Goal: Task Accomplishment & Management: Manage account settings

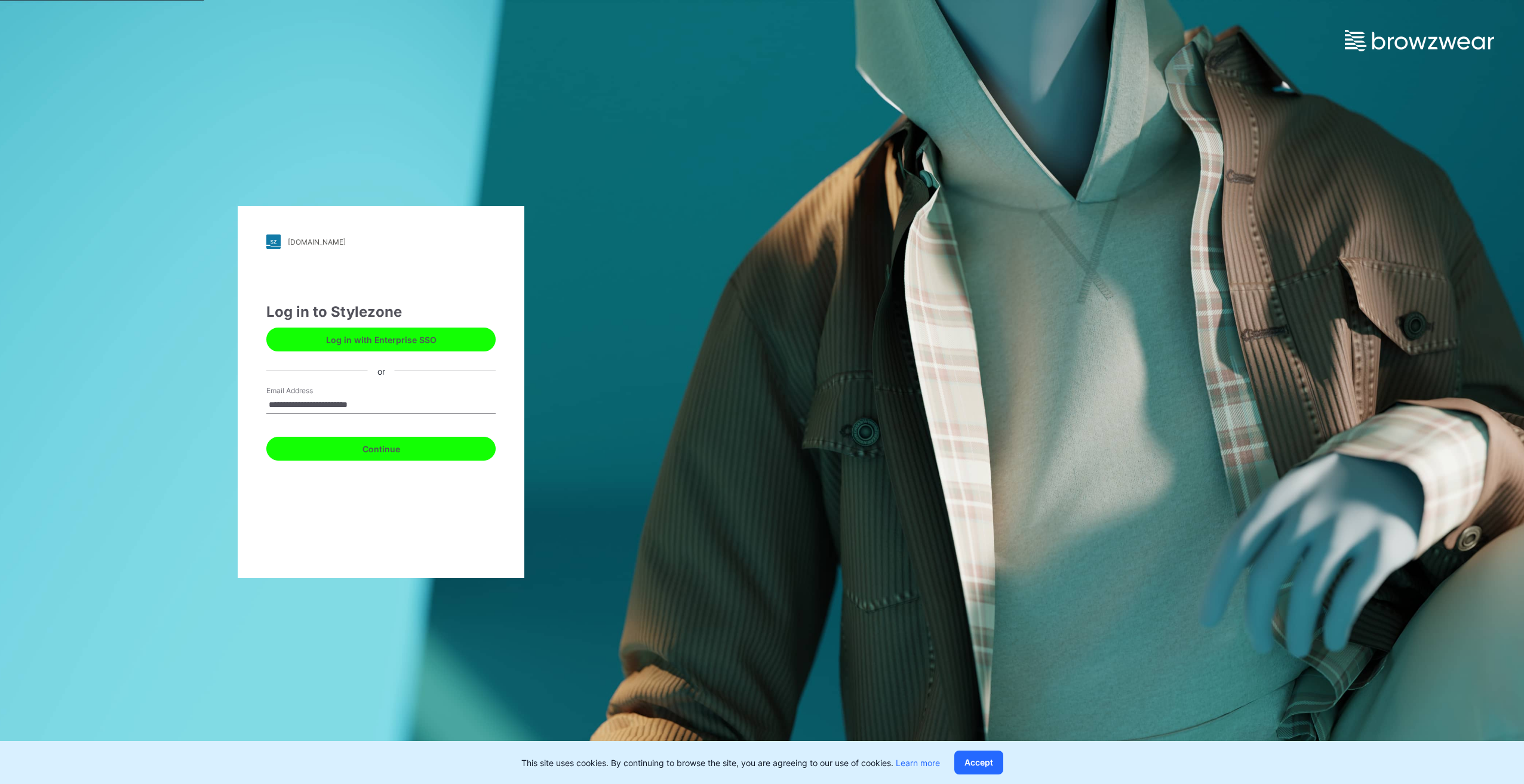
click at [367, 452] on button "Continue" at bounding box center [381, 449] width 229 height 24
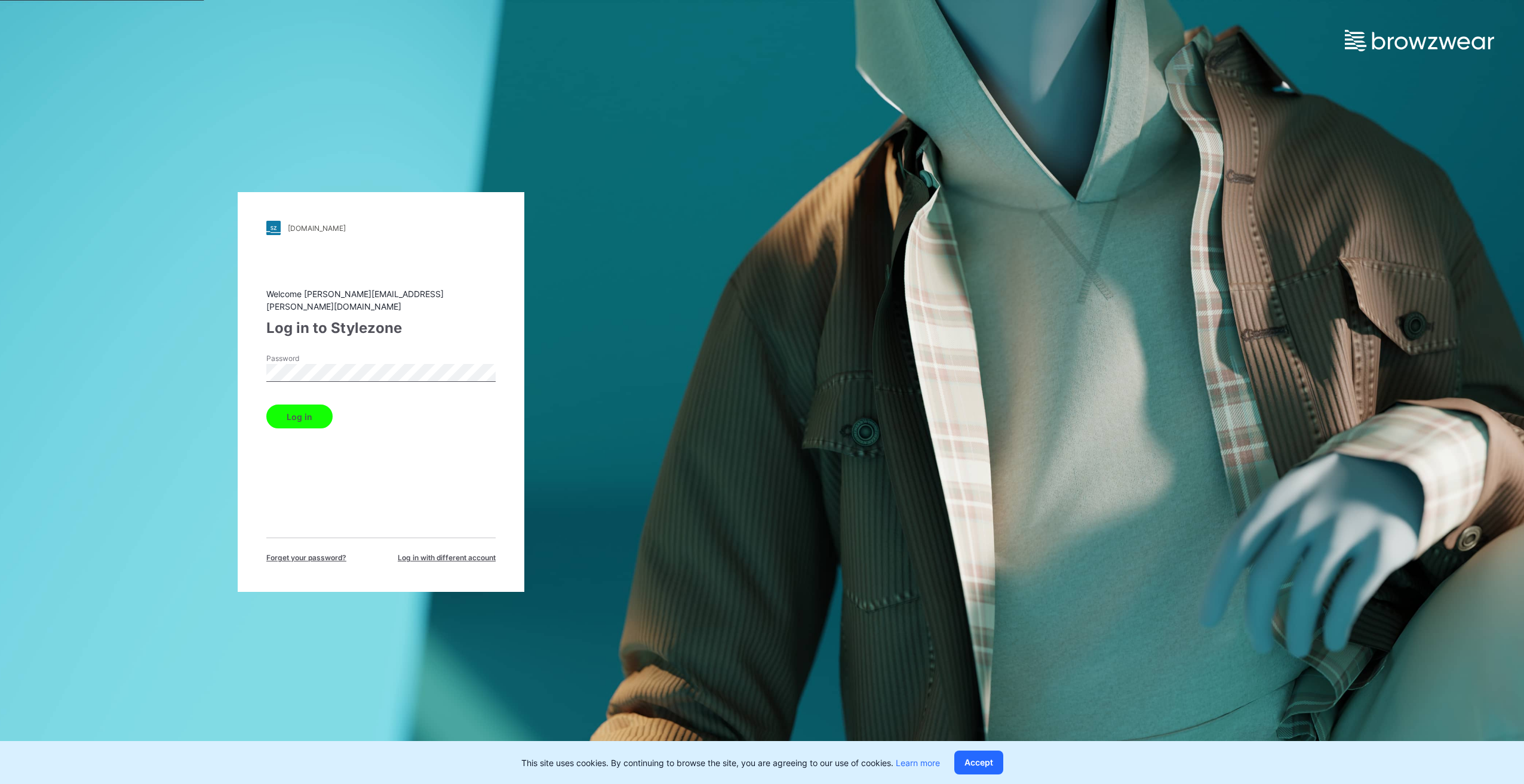
click at [291, 411] on button "Log in" at bounding box center [299, 416] width 66 height 24
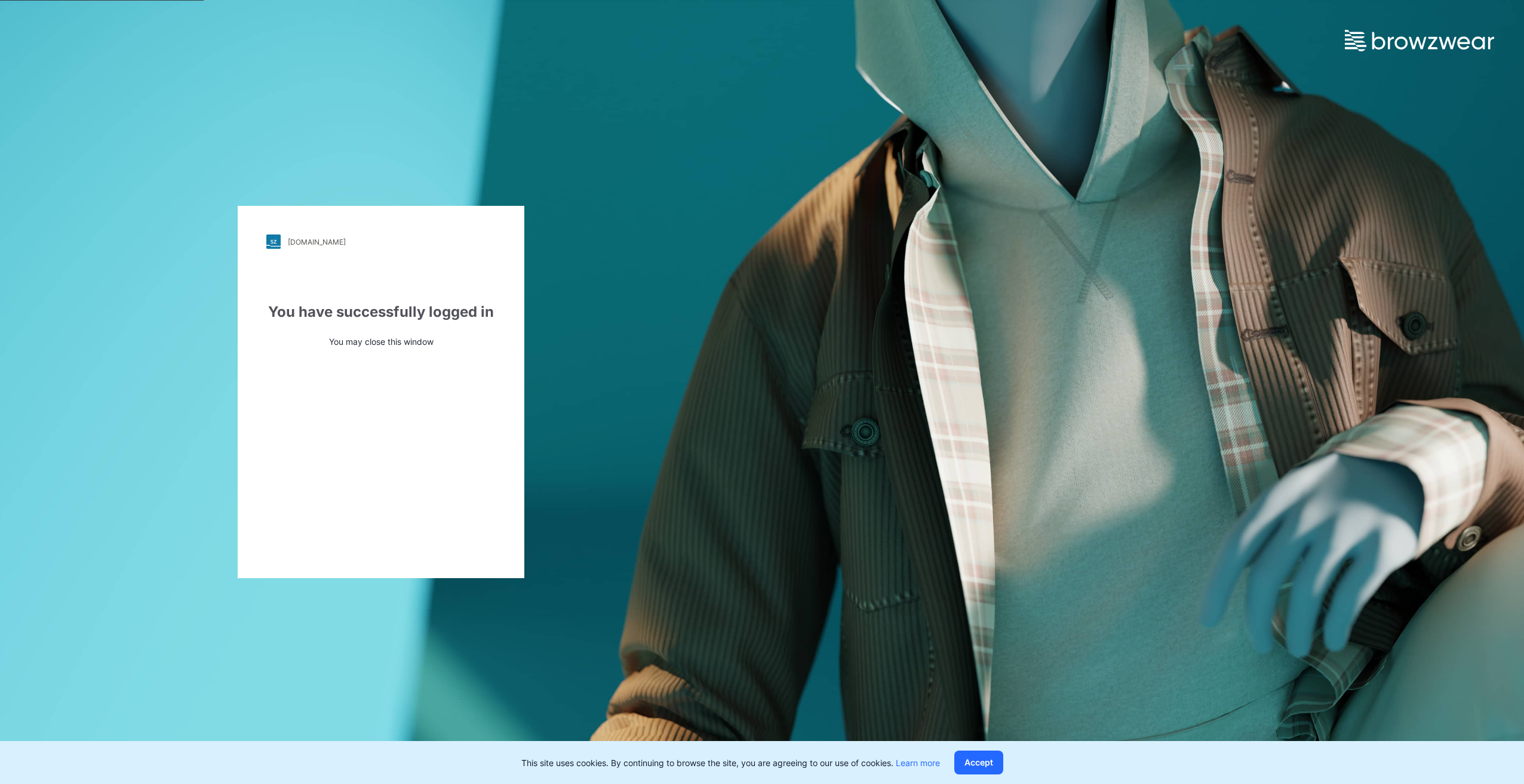
click at [118, 137] on div "ralphlauren.stylezone.com Loading... You have successfully logged in You may cl…" at bounding box center [381, 392] width 762 height 784
click at [330, 359] on div "ralphlauren.stylezone.com Loading... You have successfully logged in You may cl…" at bounding box center [381, 392] width 287 height 373
click at [993, 758] on button "Accept" at bounding box center [978, 763] width 49 height 24
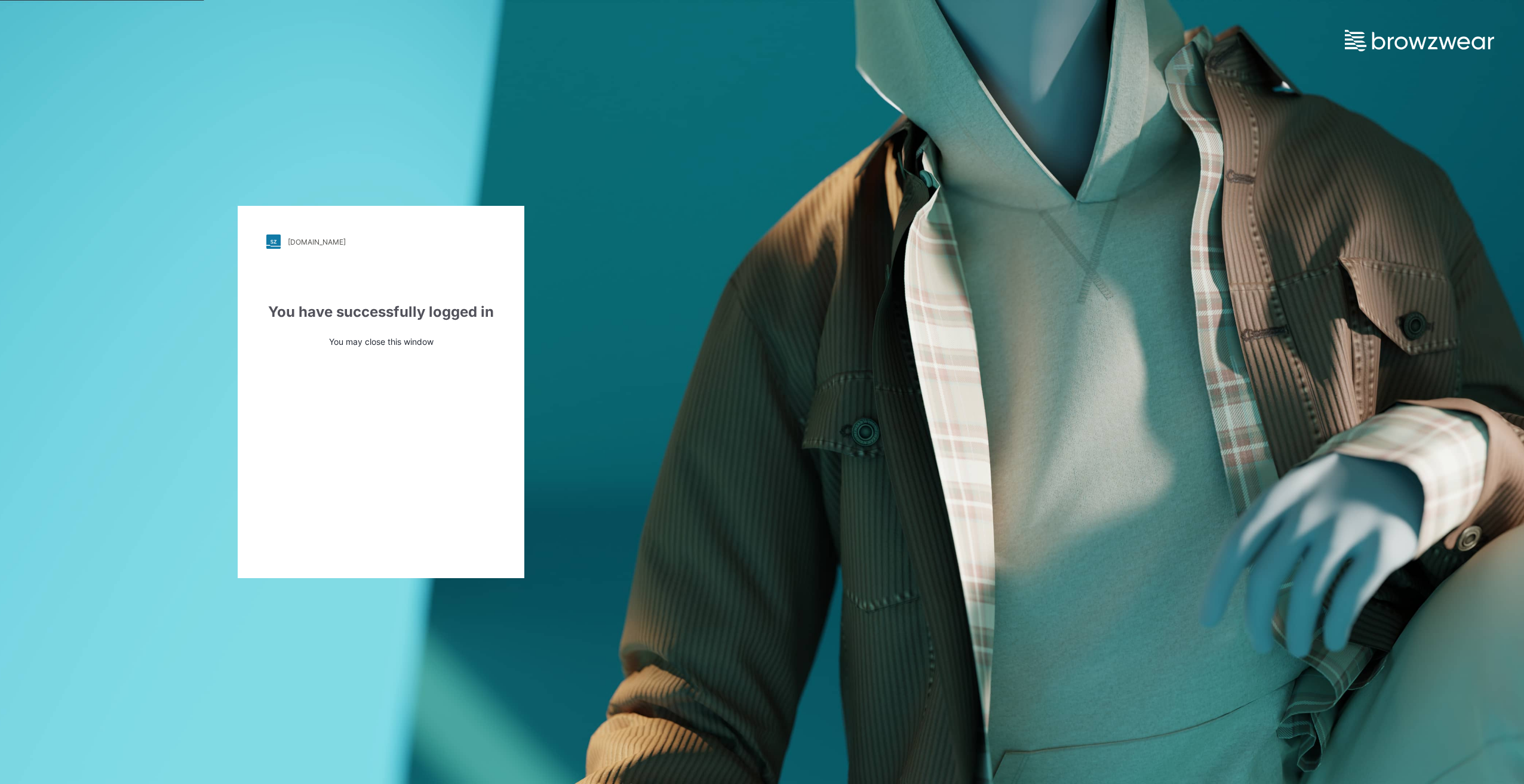
click at [294, 244] on div "ralphlauren.stylezone.com" at bounding box center [317, 242] width 58 height 9
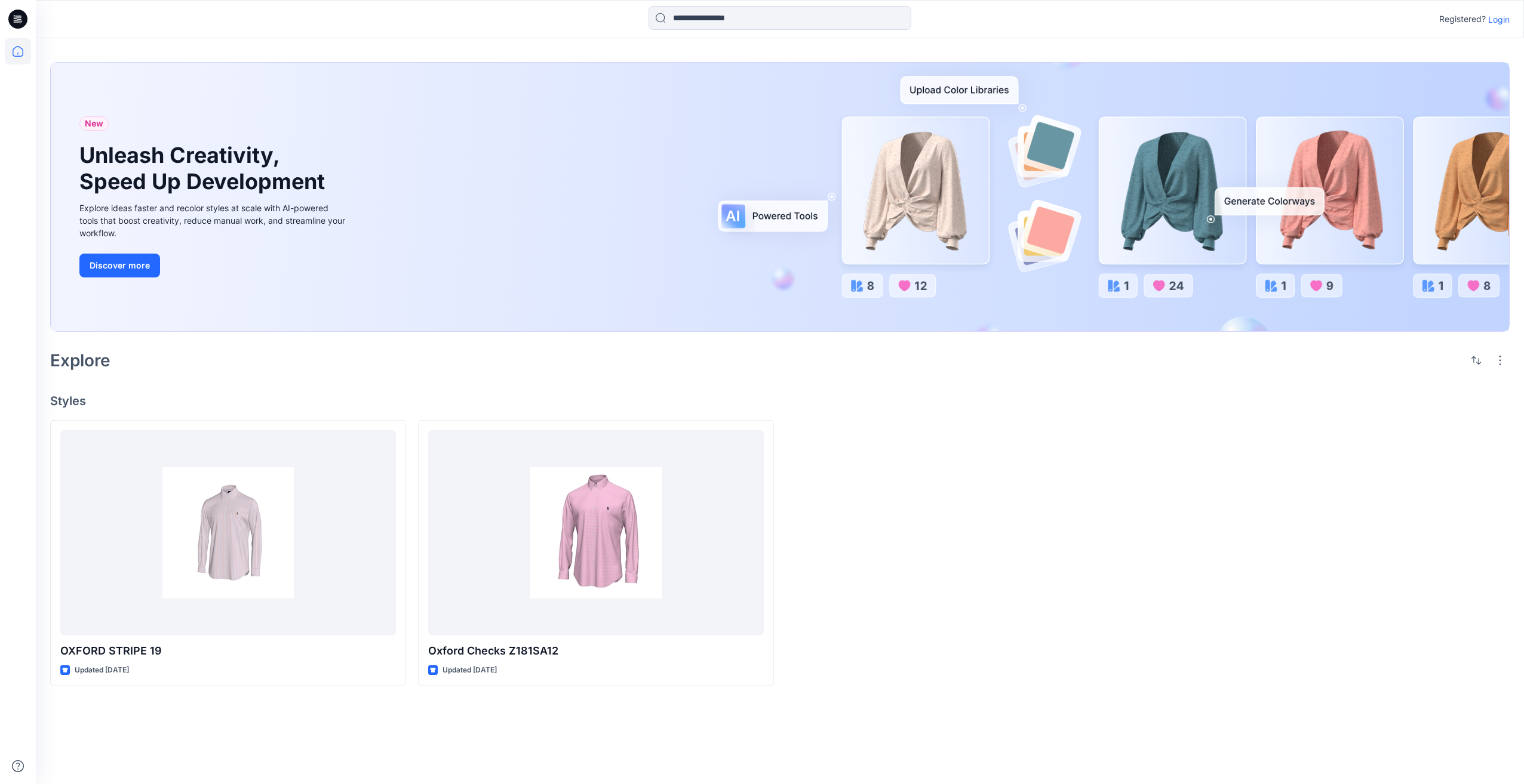
click at [16, 19] on icon at bounding box center [16, 19] width 4 height 1
click at [16, 57] on icon at bounding box center [18, 51] width 26 height 26
click at [1142, 37] on div "Registered? Login" at bounding box center [779, 19] width 1488 height 38
click at [1507, 22] on p "Login" at bounding box center [1499, 19] width 21 height 12
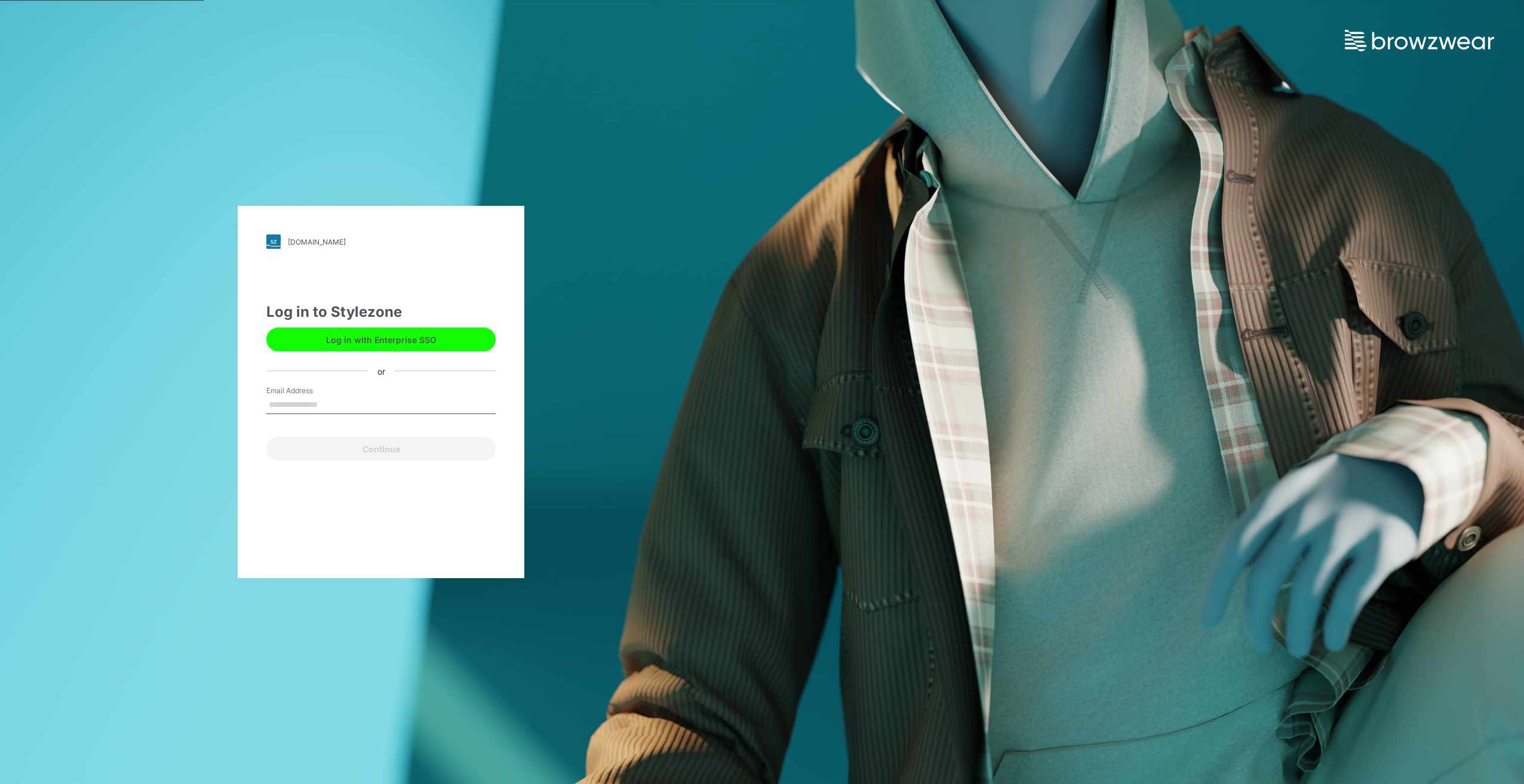
click at [301, 409] on input "Email Address" at bounding box center [381, 405] width 229 height 18
type input "**********"
click at [379, 451] on button "Continue" at bounding box center [381, 449] width 229 height 24
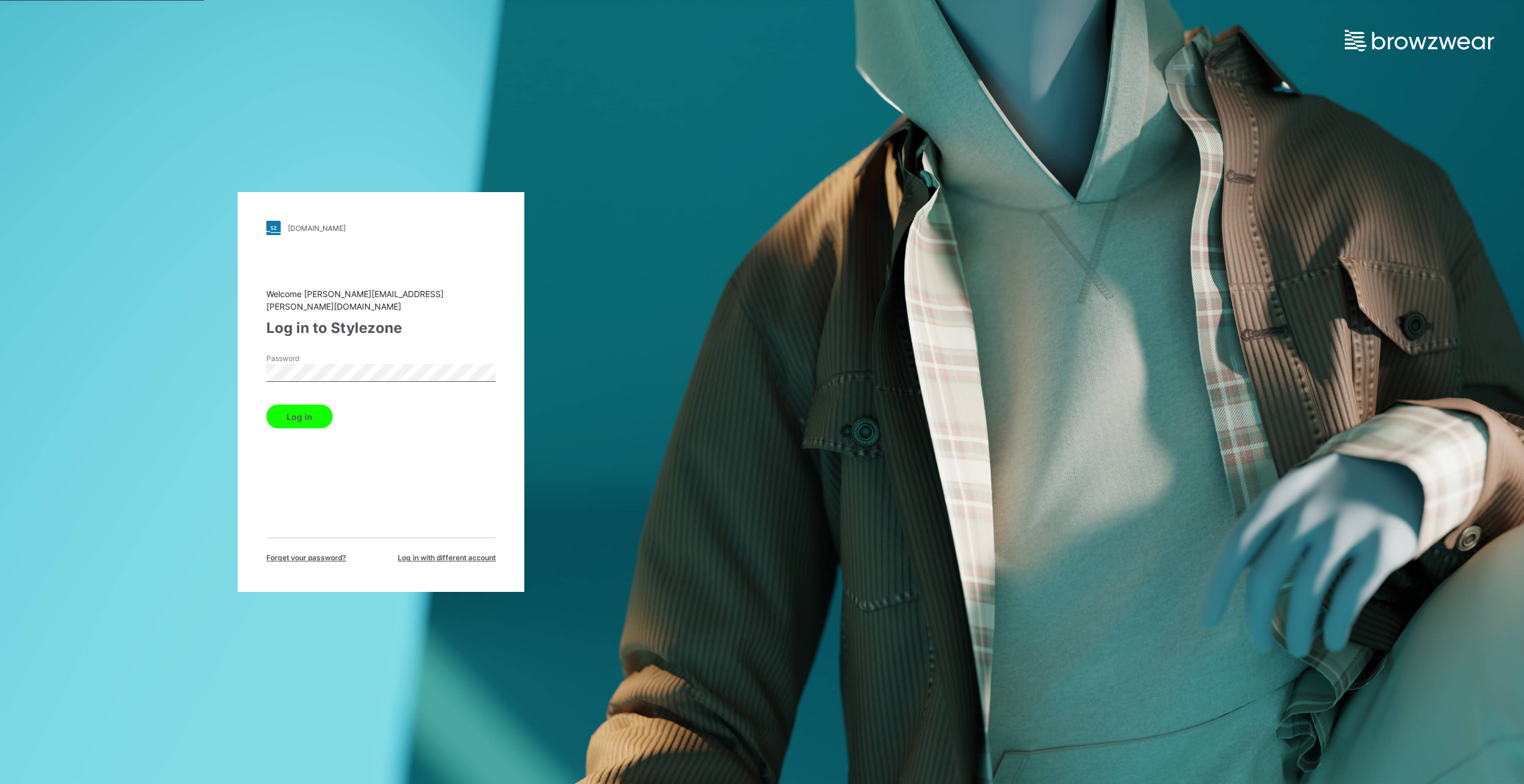
click at [298, 418] on button "Log in" at bounding box center [299, 416] width 66 height 24
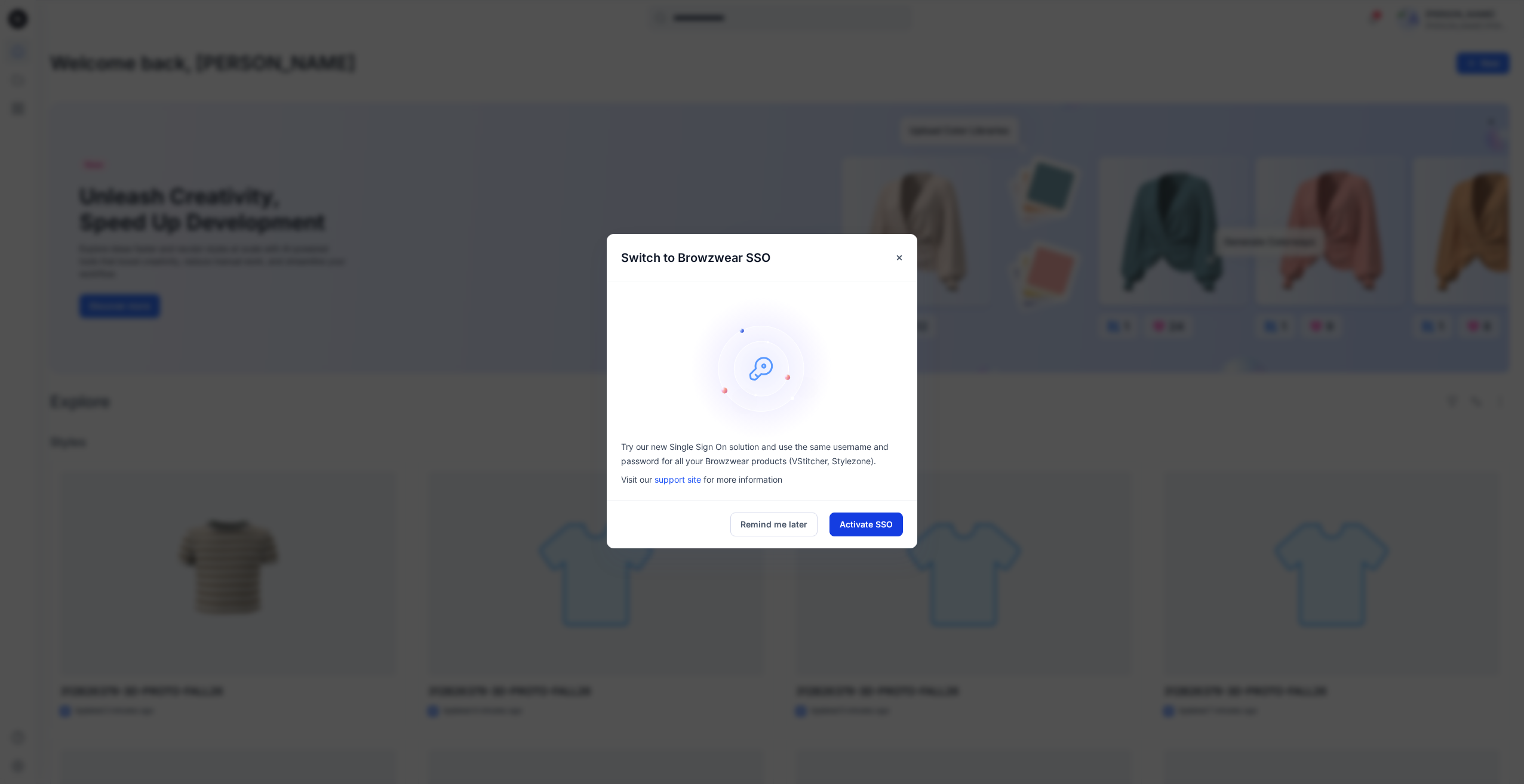
click at [866, 527] on button "Activate SSO" at bounding box center [866, 525] width 74 height 24
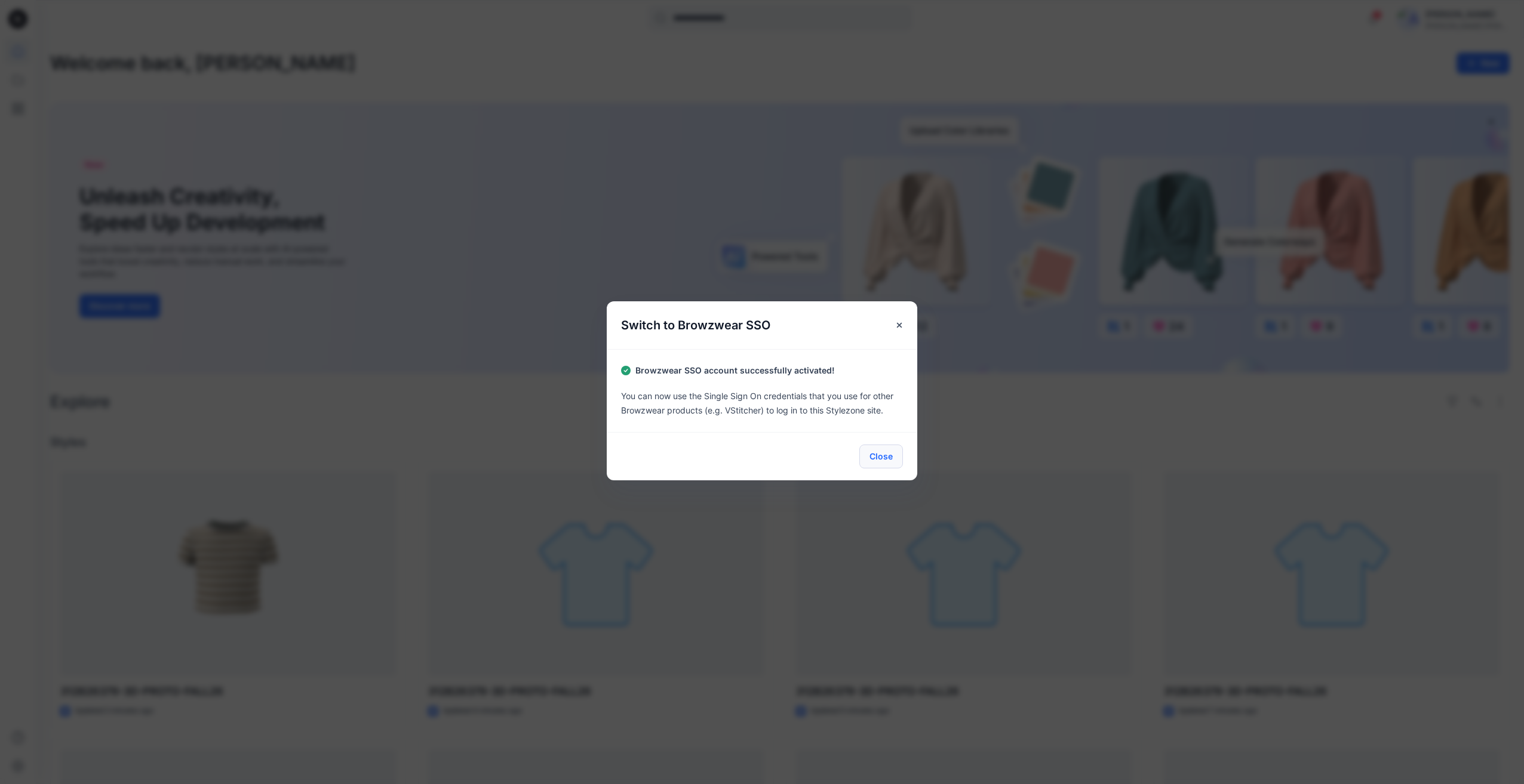
click at [884, 455] on button "Close" at bounding box center [881, 456] width 44 height 24
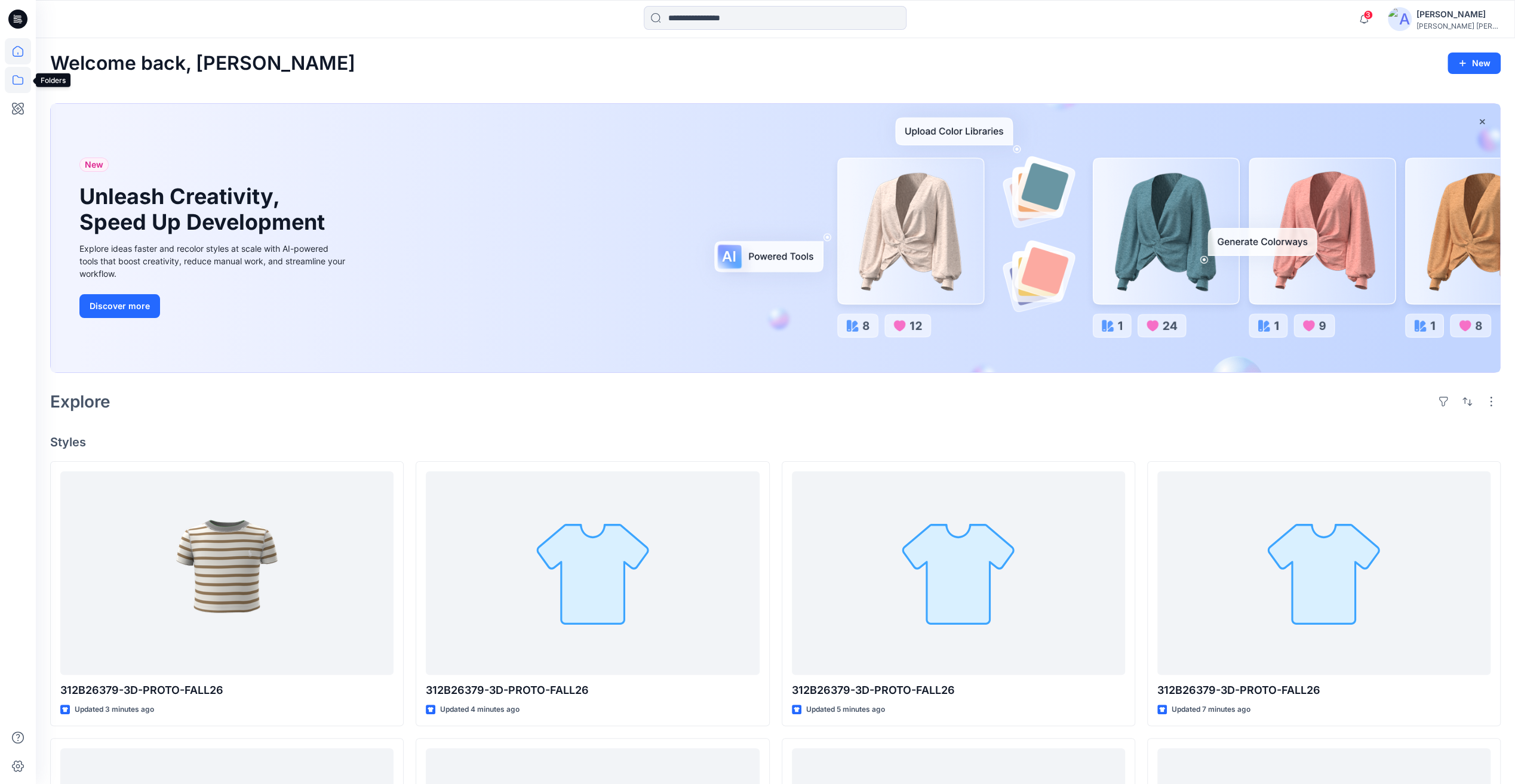
click at [13, 83] on icon at bounding box center [18, 80] width 26 height 26
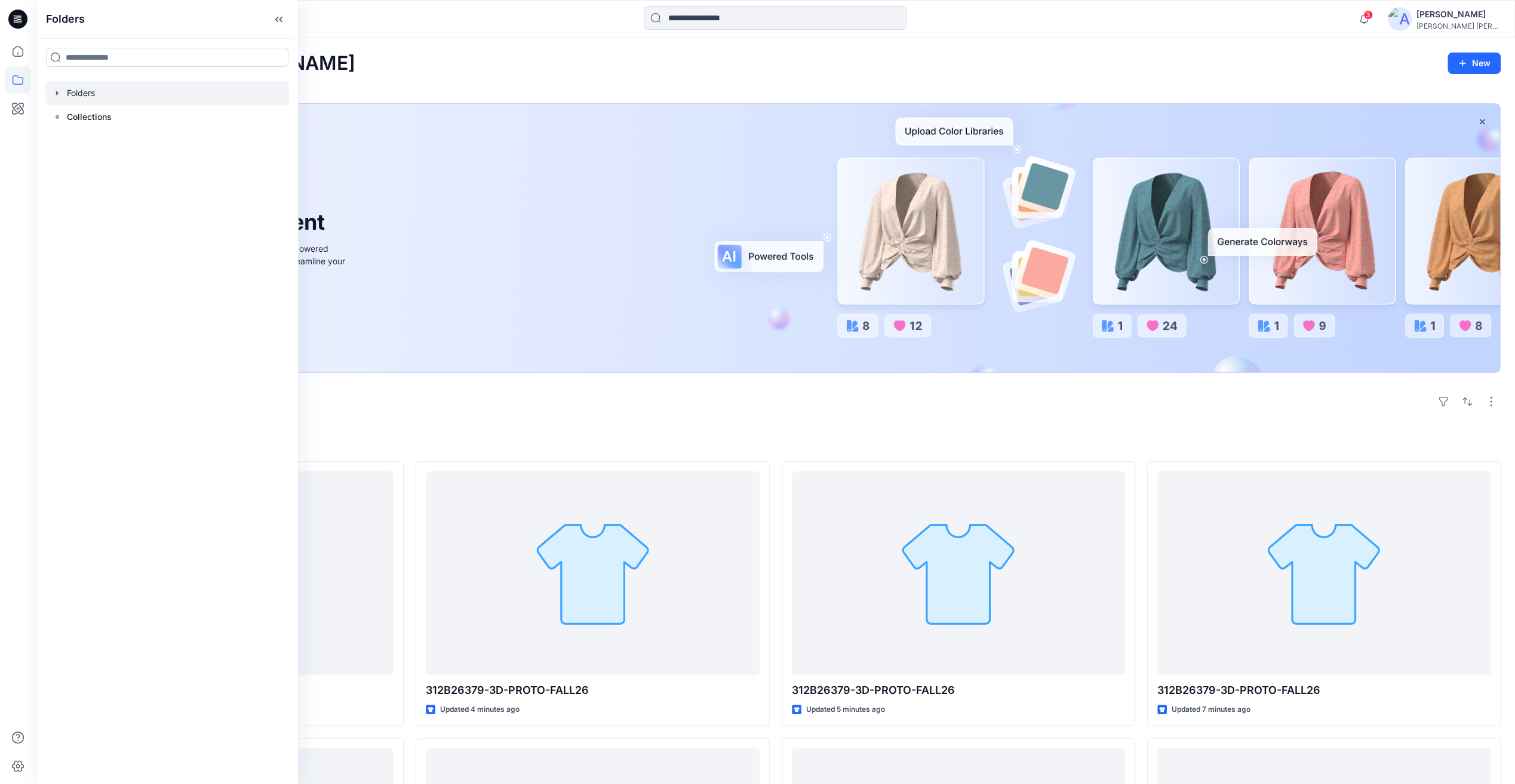
click at [59, 92] on icon "button" at bounding box center [57, 93] width 9 height 9
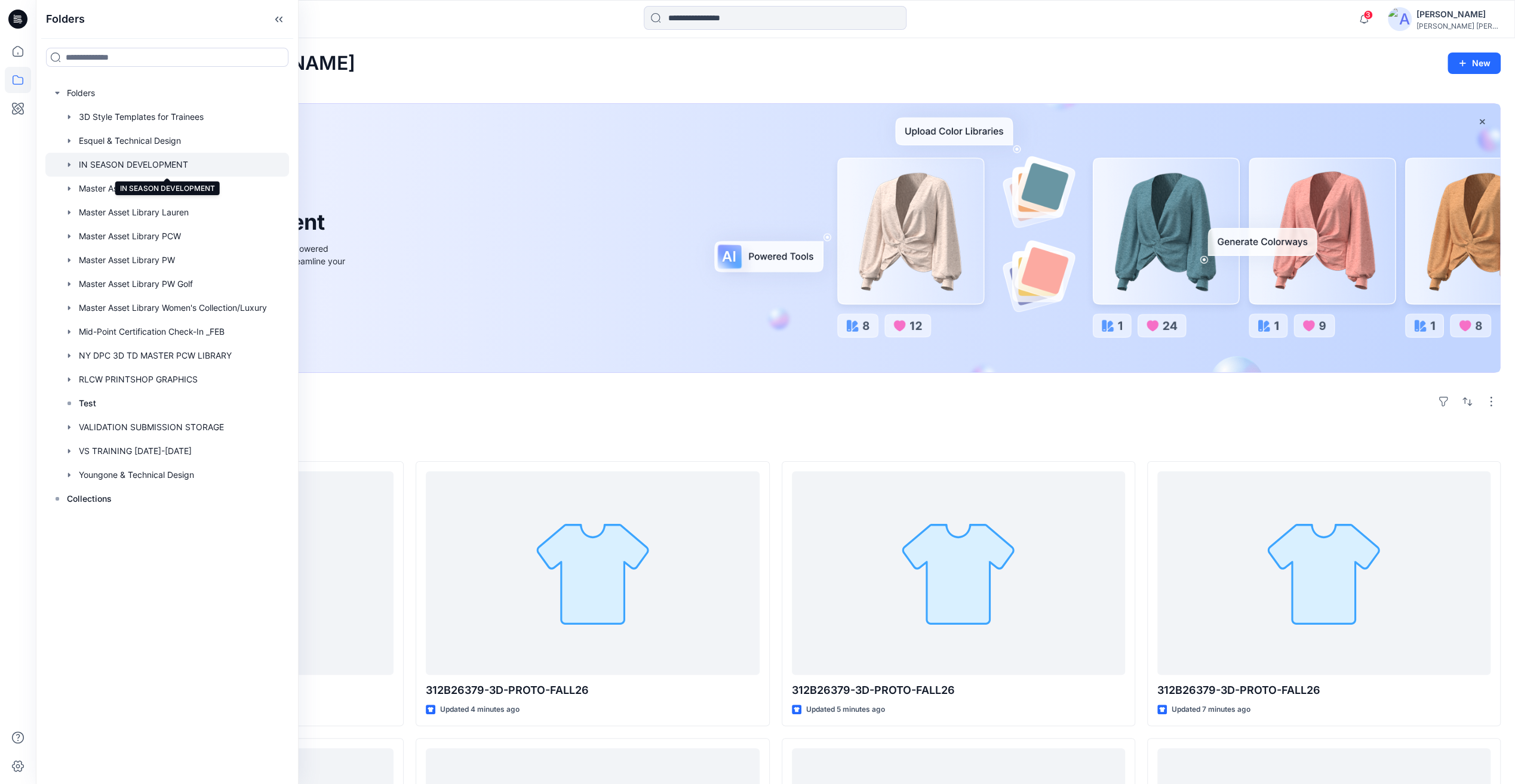
click at [108, 161] on div at bounding box center [167, 165] width 244 height 24
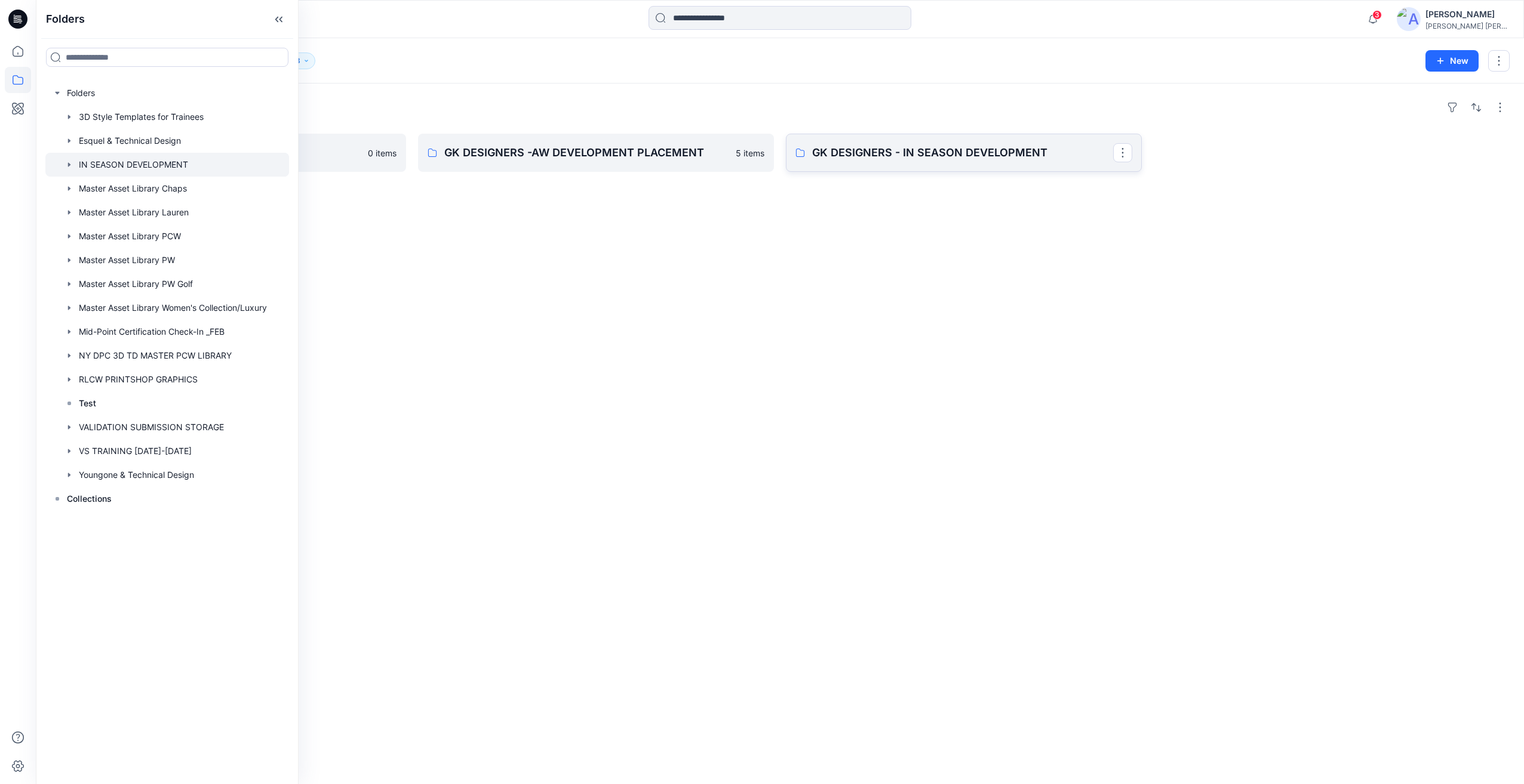
click at [875, 155] on p "GK DESIGNERS - IN SEASON DEVELOPMENT" at bounding box center [962, 153] width 301 height 17
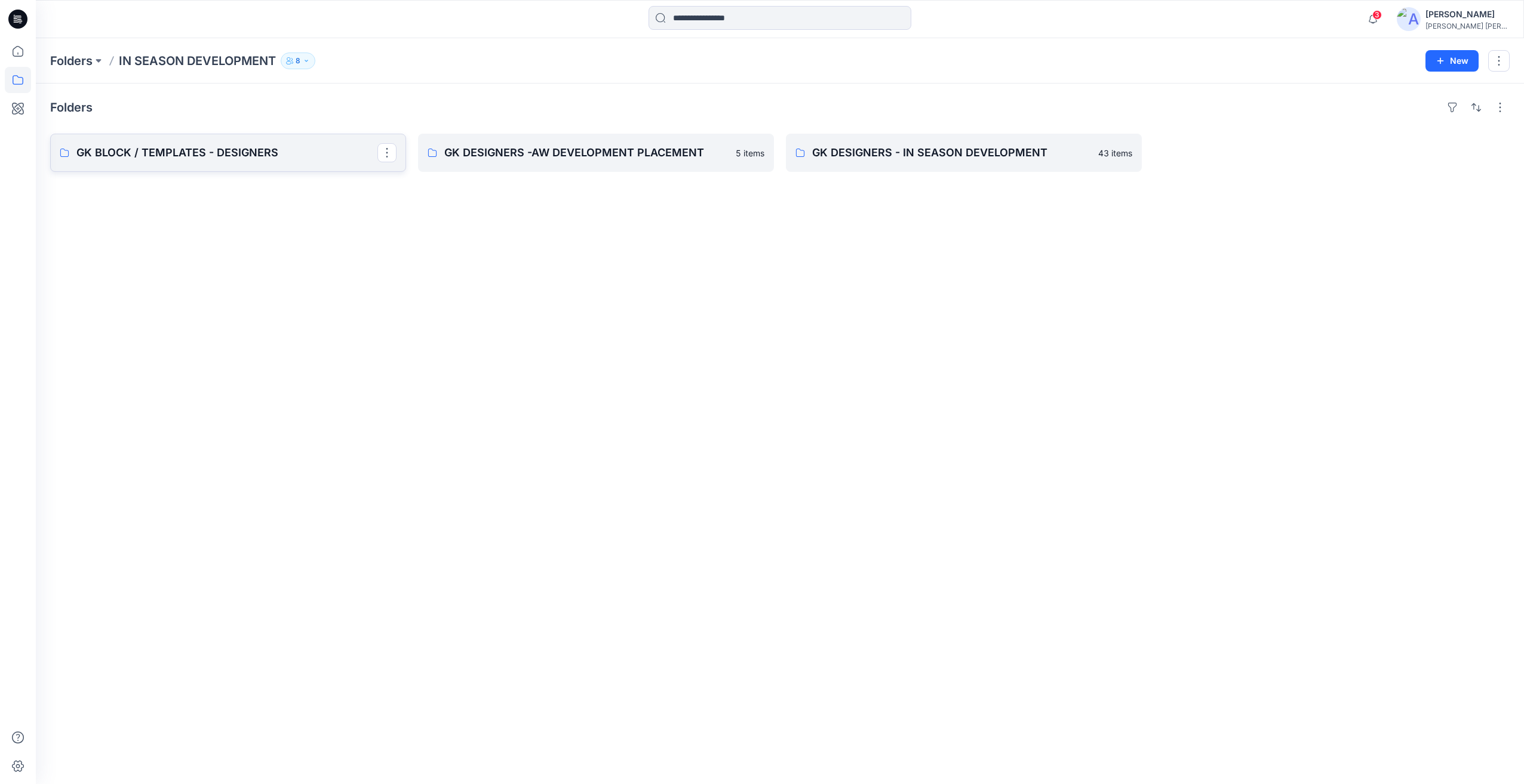
click at [151, 159] on p "GK BLOCK / TEMPLATES - DESIGNERS" at bounding box center [227, 153] width 301 height 17
click at [65, 61] on p "Folders" at bounding box center [71, 60] width 42 height 17
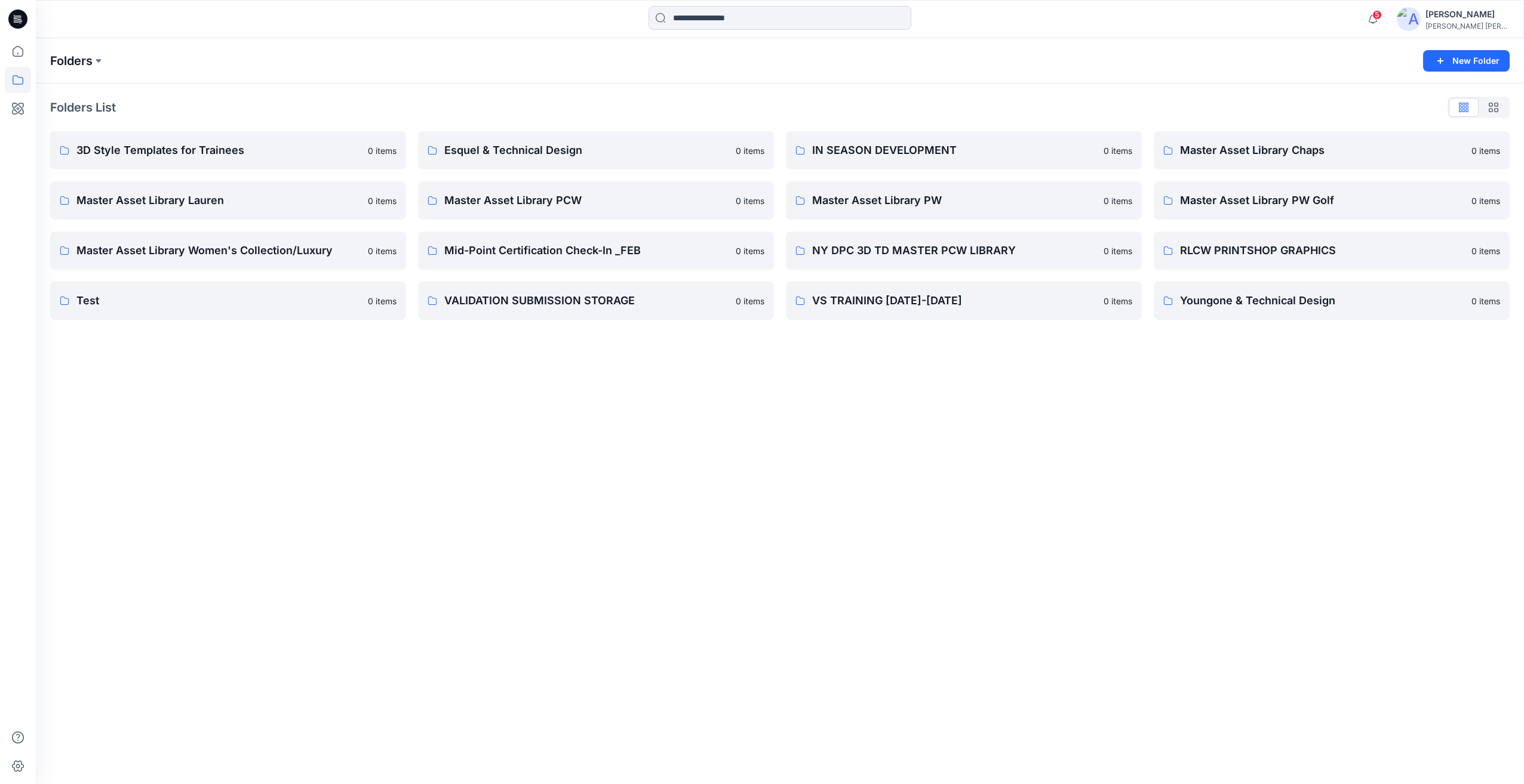
click at [64, 59] on p "Folders" at bounding box center [71, 60] width 42 height 17
click at [95, 62] on button at bounding box center [98, 60] width 12 height 17
click at [98, 194] on p "IN SEASON DEVELOPMENT" at bounding box center [114, 194] width 109 height 14
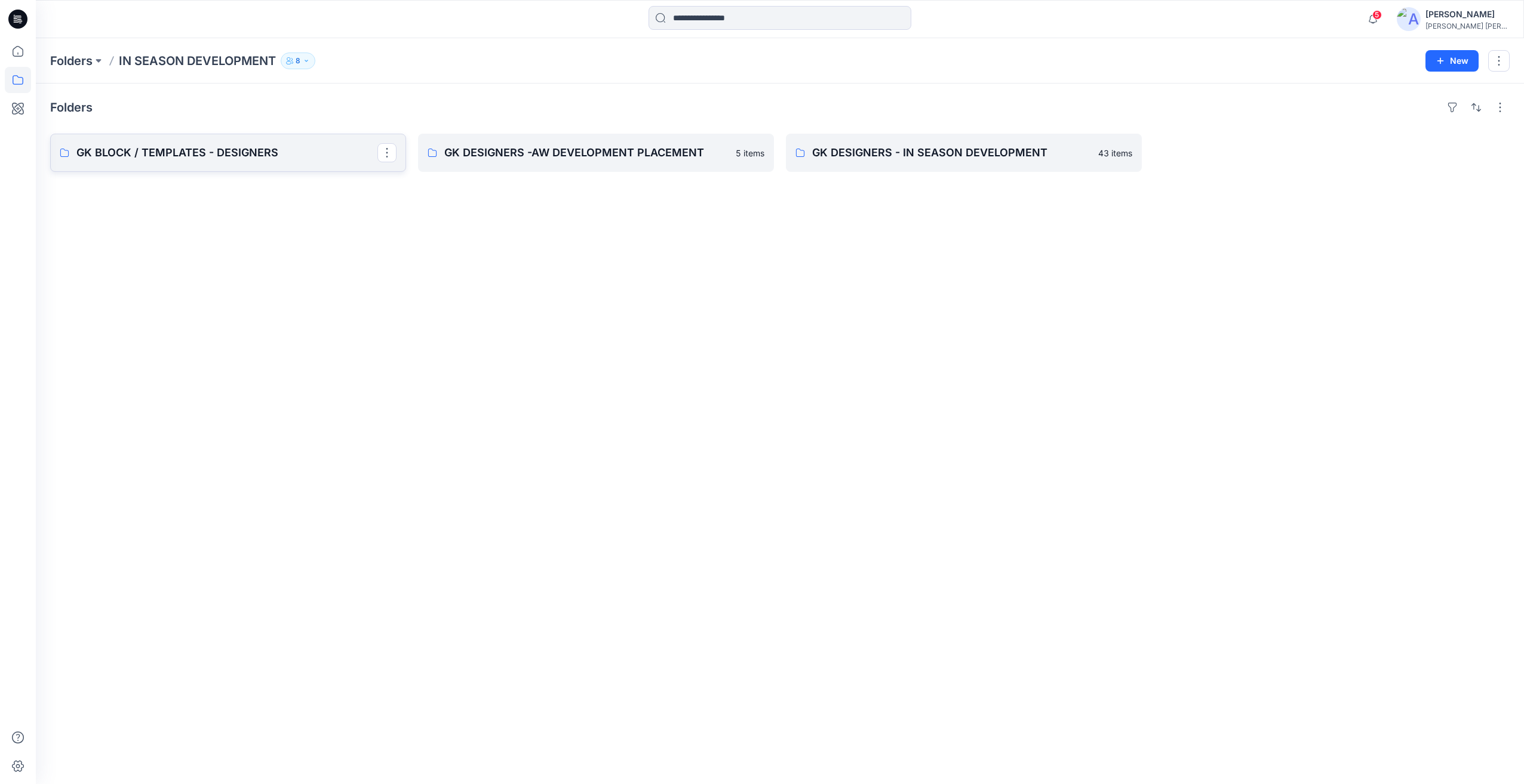
click at [218, 155] on p "GK BLOCK / TEMPLATES - DESIGNERS" at bounding box center [227, 153] width 301 height 17
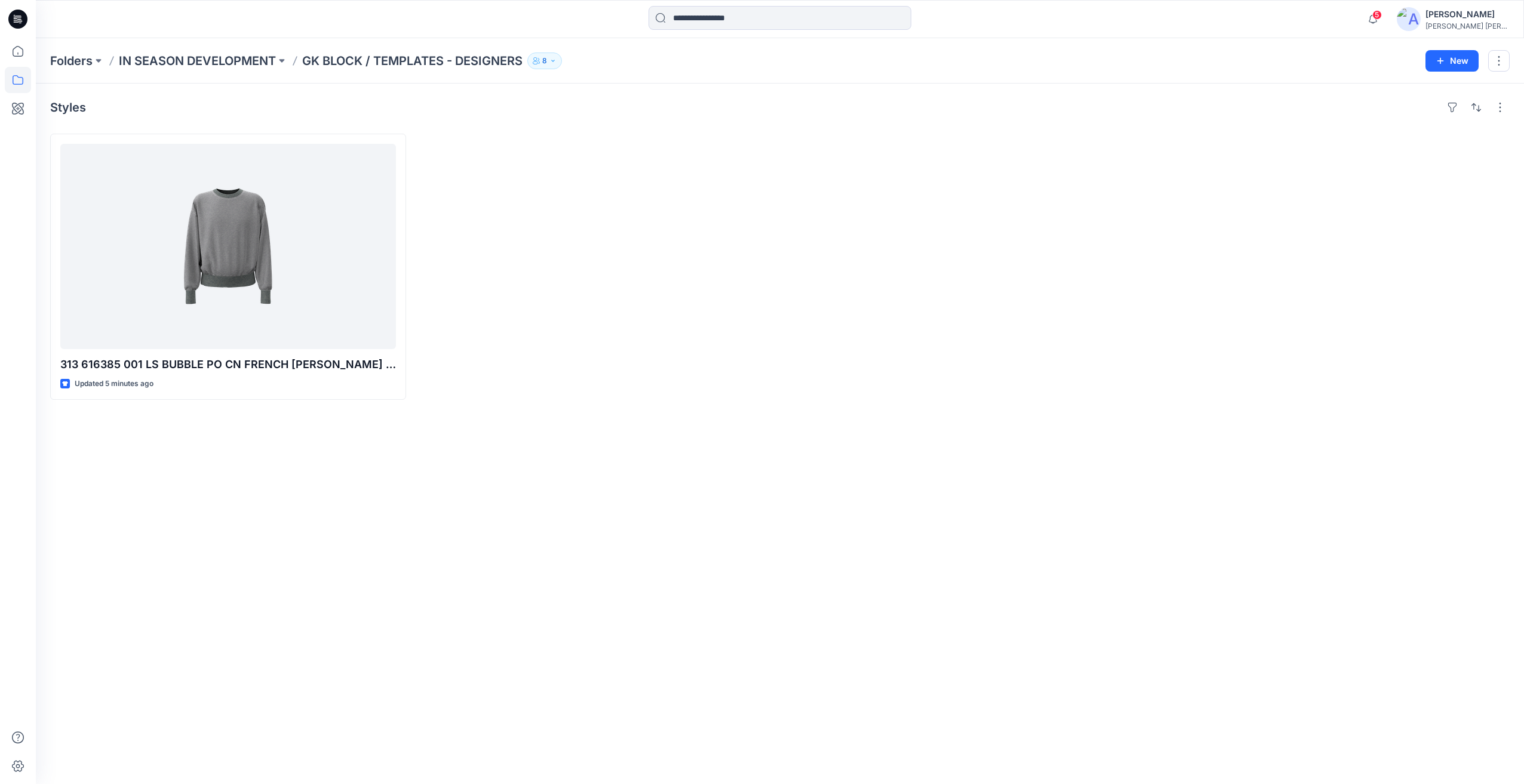
click at [339, 61] on p "GK BLOCK / TEMPLATES - DESIGNERS" at bounding box center [412, 60] width 220 height 17
click at [231, 62] on p "IN SEASON DEVELOPMENT" at bounding box center [198, 60] width 157 height 17
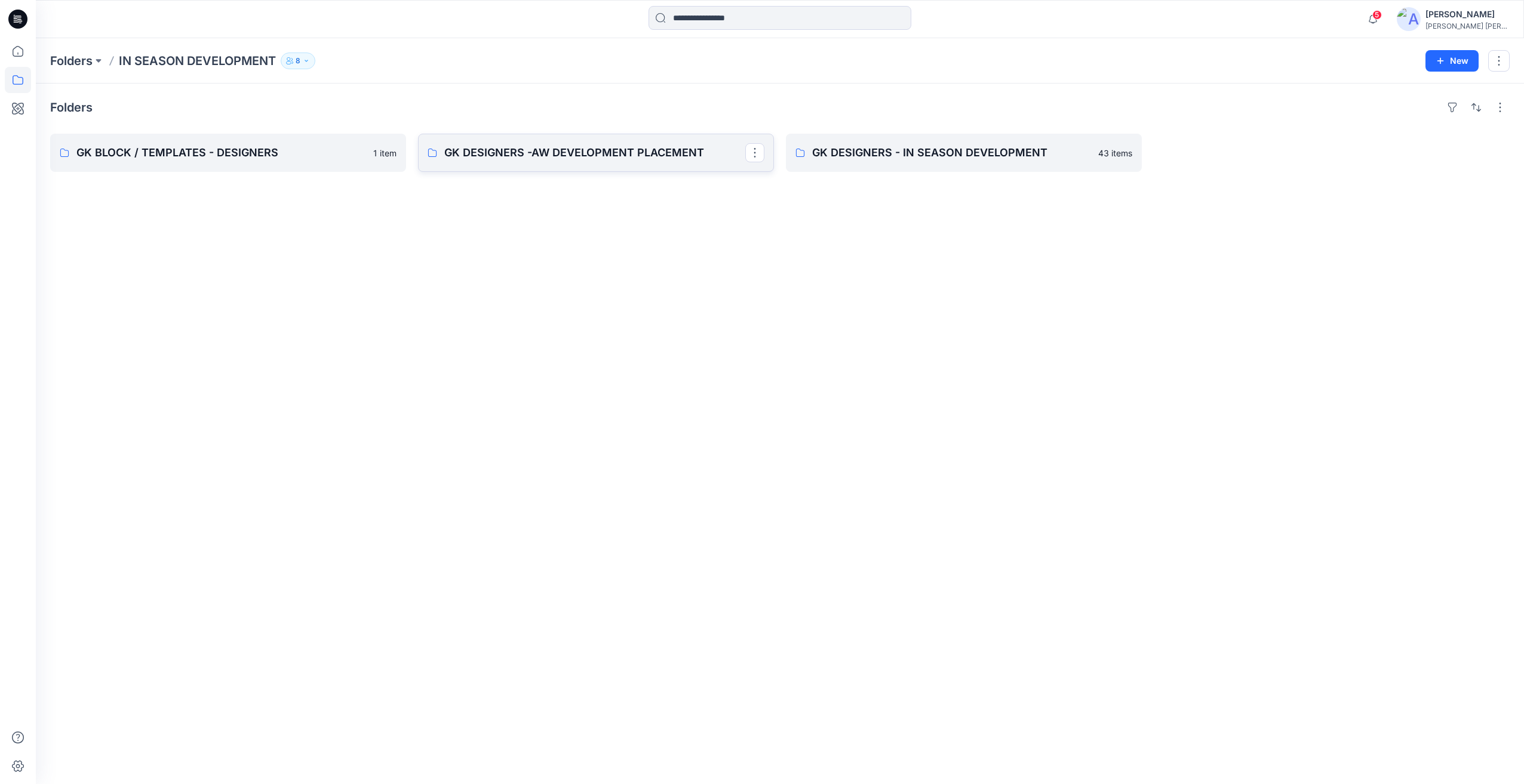
click at [544, 153] on p "GK DESIGNERS -AW DEVELOPMENT PLACEMENT" at bounding box center [595, 153] width 301 height 17
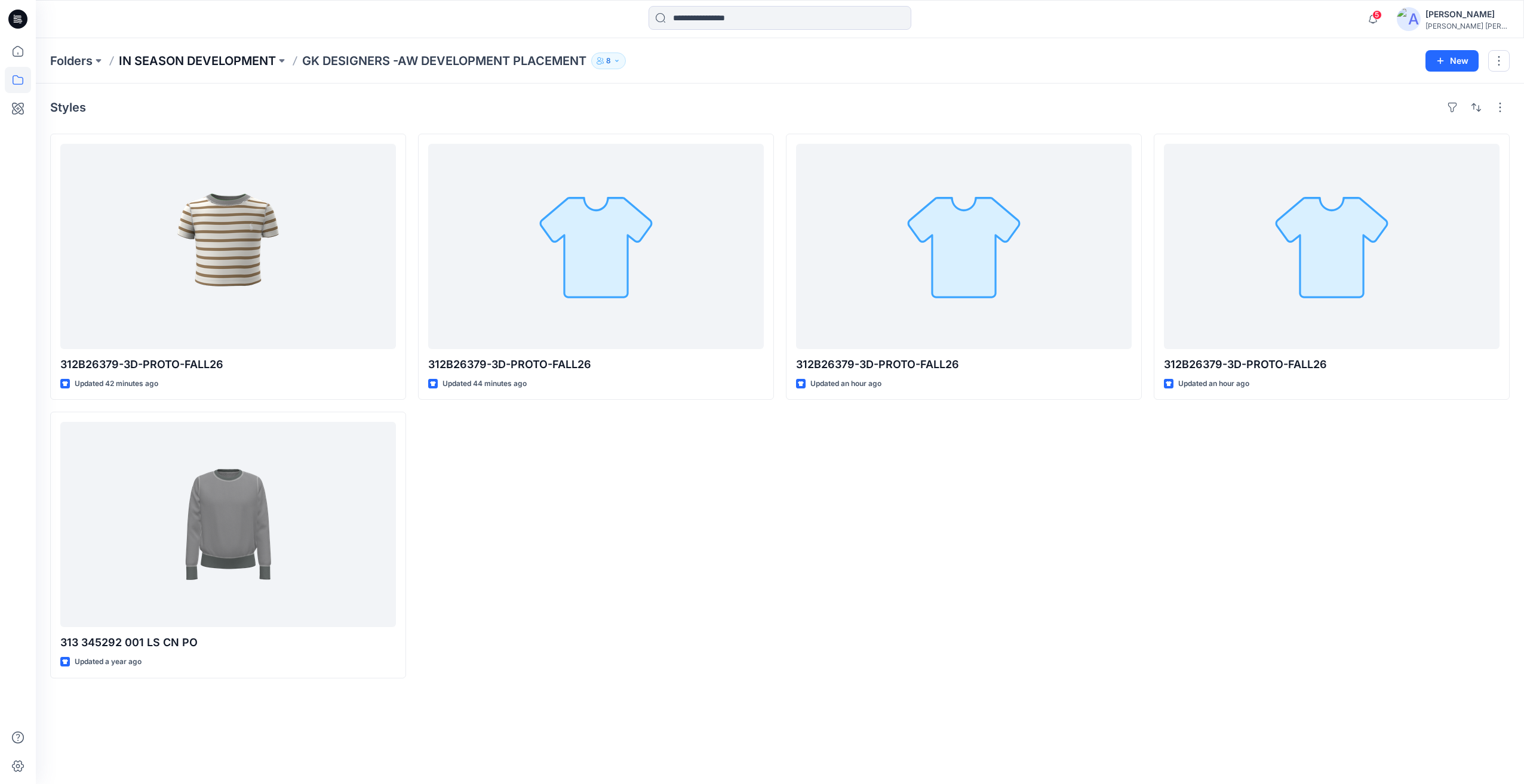
click at [256, 62] on p "IN SEASON DEVELOPMENT" at bounding box center [198, 60] width 157 height 17
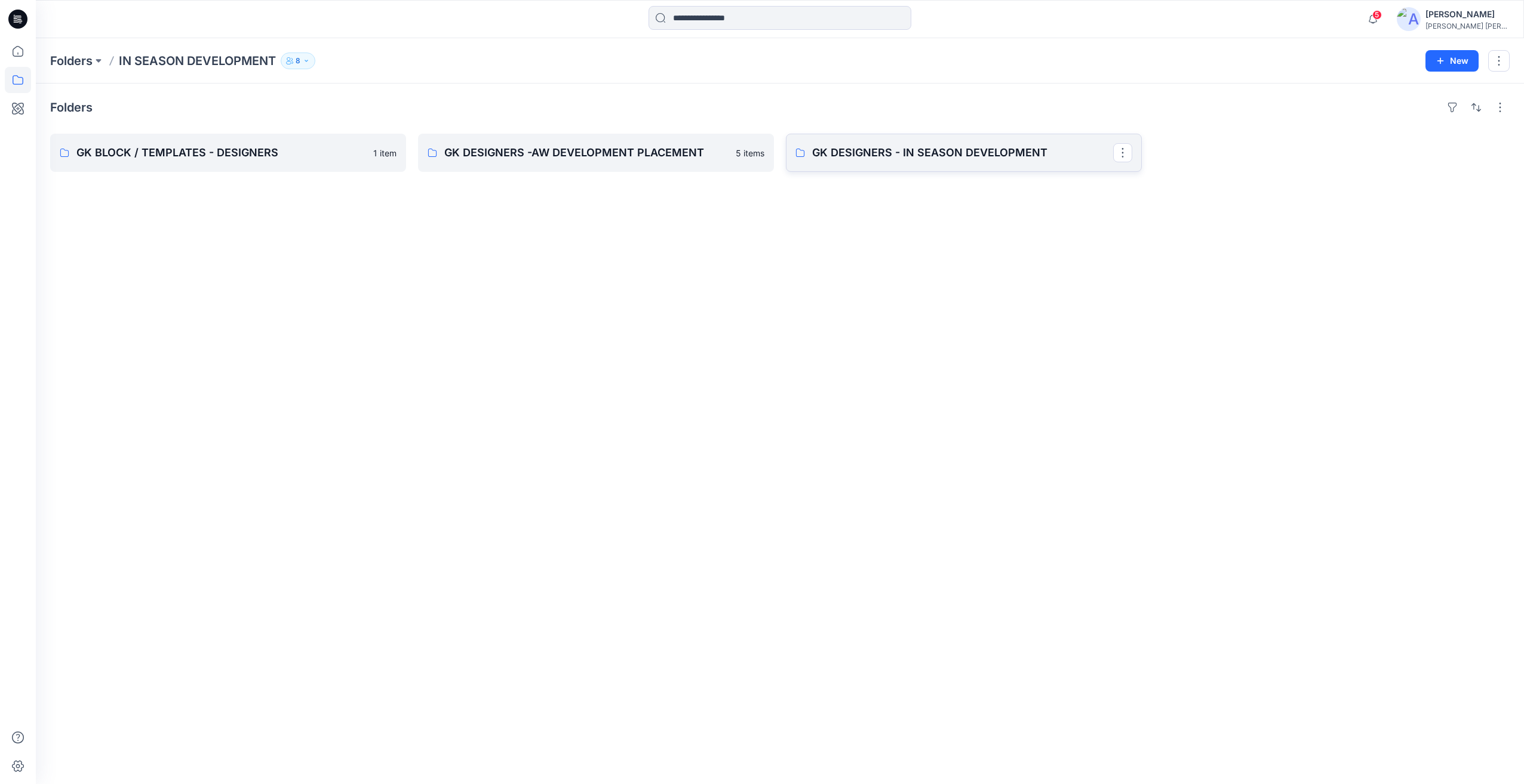
click at [952, 146] on p "GK DESIGNERS - IN SEASON DEVELOPMENT" at bounding box center [962, 153] width 301 height 17
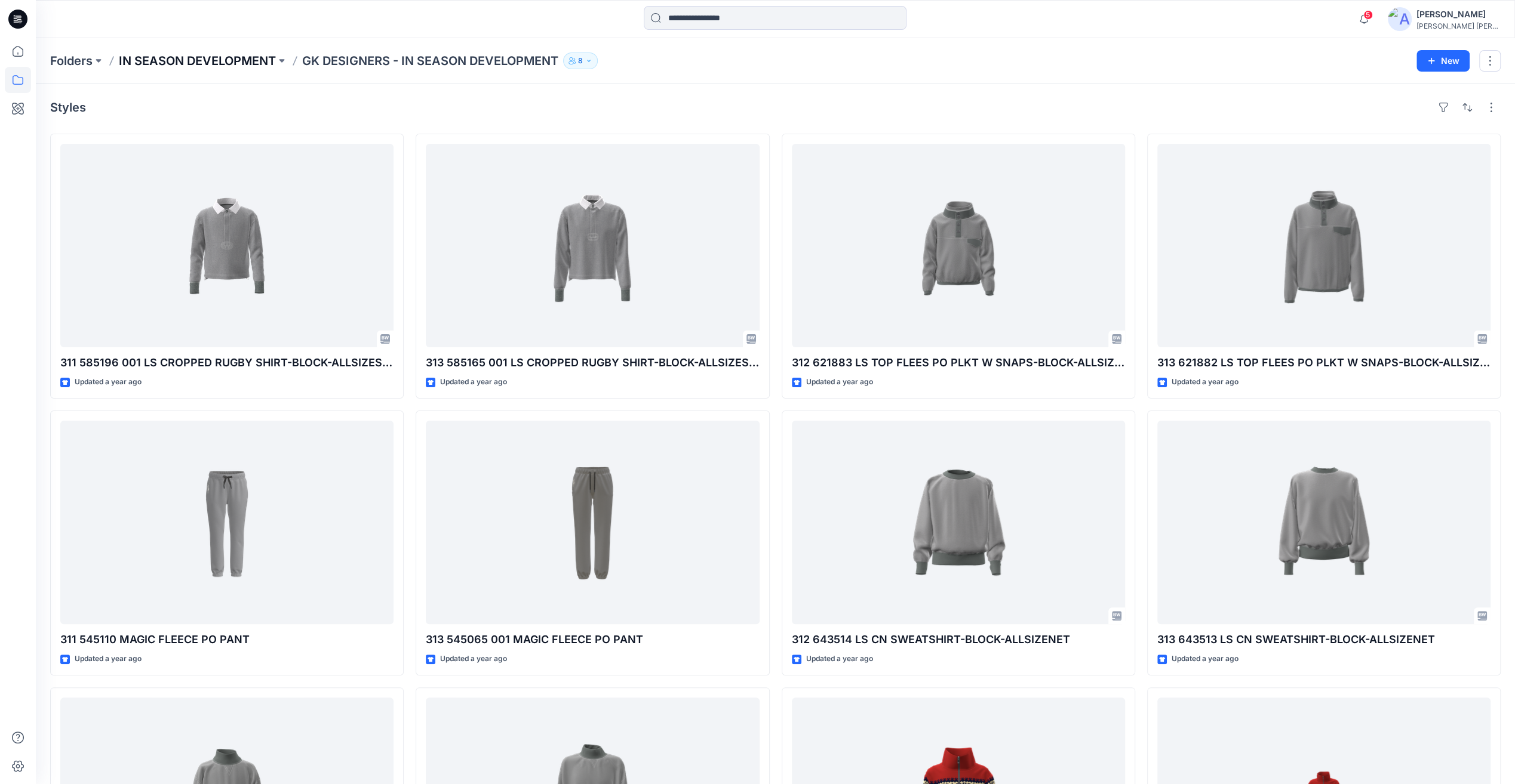
click at [228, 62] on p "IN SEASON DEVELOPMENT" at bounding box center [198, 60] width 157 height 17
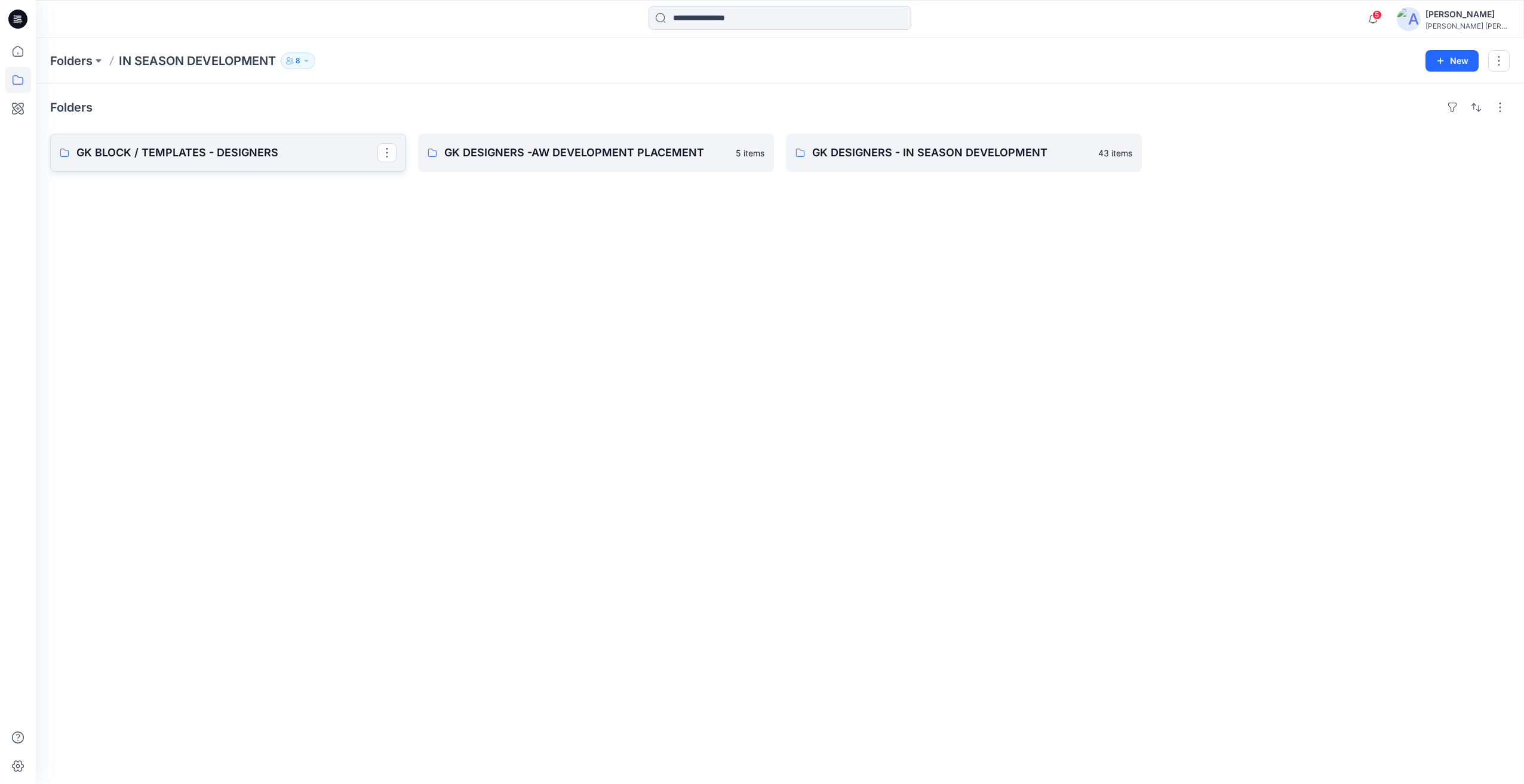
click at [210, 150] on p "GK BLOCK / TEMPLATES - DESIGNERS" at bounding box center [227, 153] width 301 height 17
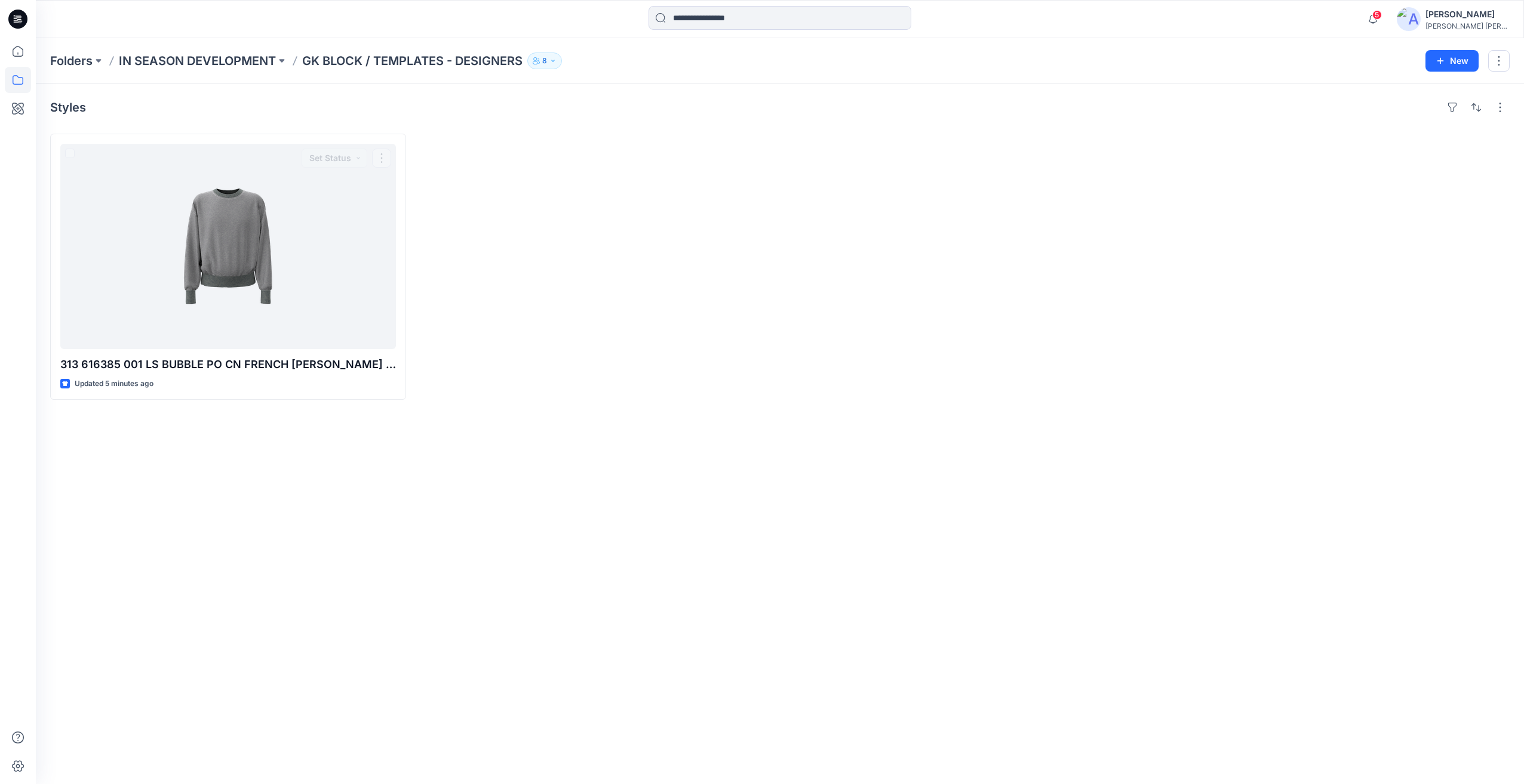
click at [488, 176] on div at bounding box center [596, 267] width 356 height 266
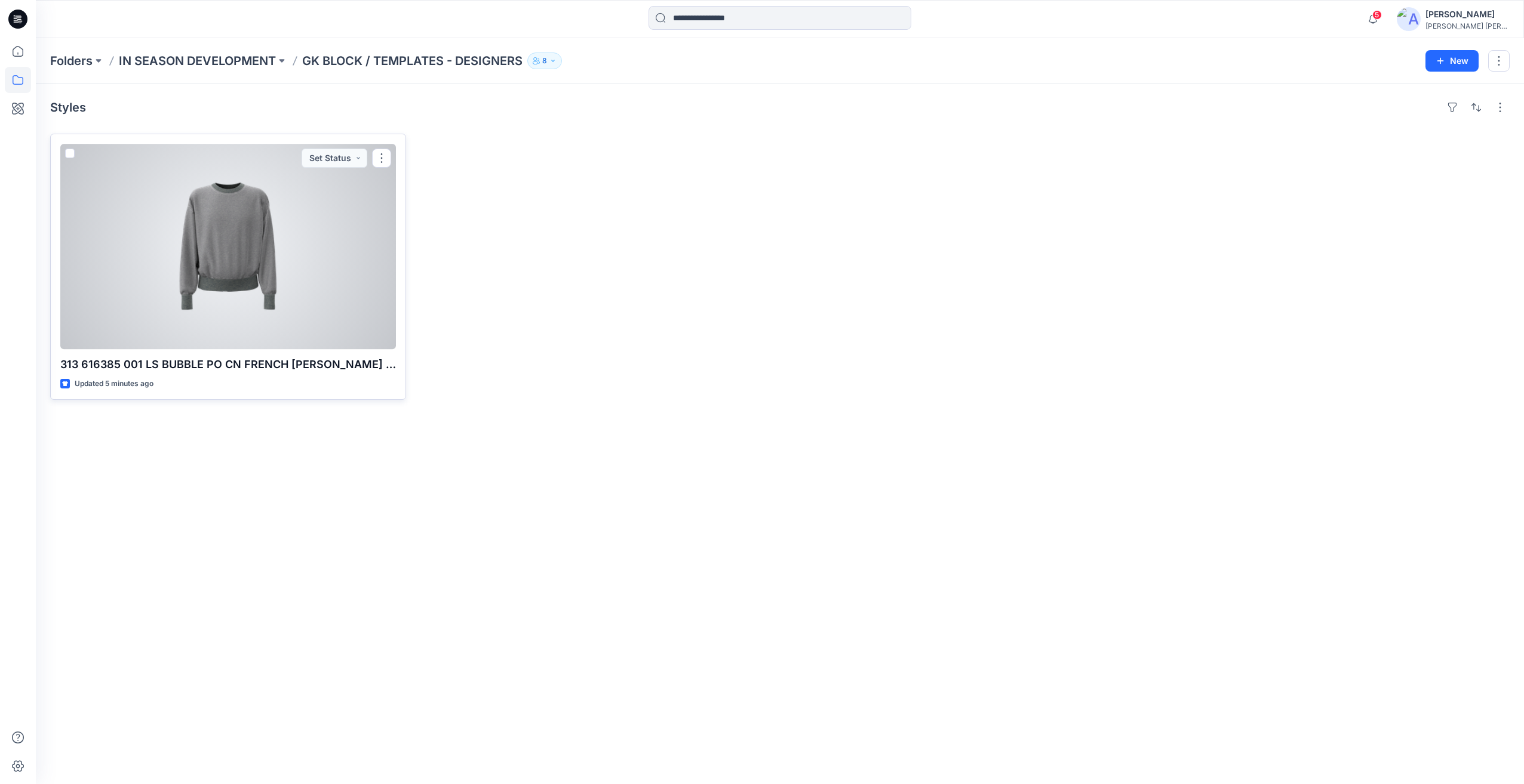
click at [174, 366] on p "313 616385 001 LS BUBBLE PO CN FRENCH [PERSON_NAME] -BLOCK-ALLSIZESNET" at bounding box center [228, 365] width 335 height 17
click at [170, 361] on p "313 616385 001 LS BUBBLE PO CN FRENCH [PERSON_NAME] -BLOCK-ALLSIZESNET" at bounding box center [228, 365] width 335 height 17
click at [380, 155] on button "button" at bounding box center [382, 158] width 19 height 19
click at [400, 187] on p "Edit" at bounding box center [403, 185] width 15 height 12
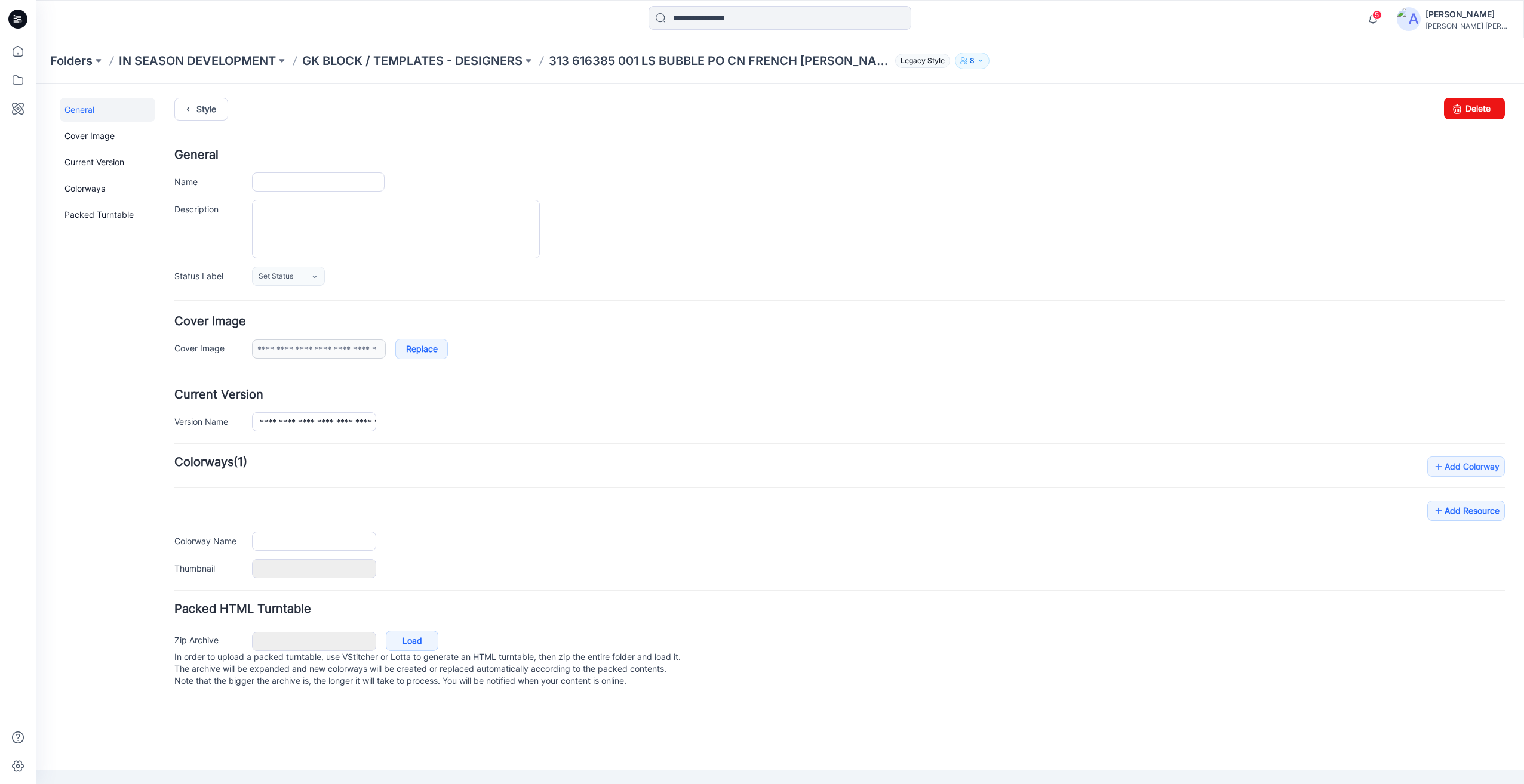
type input "**********"
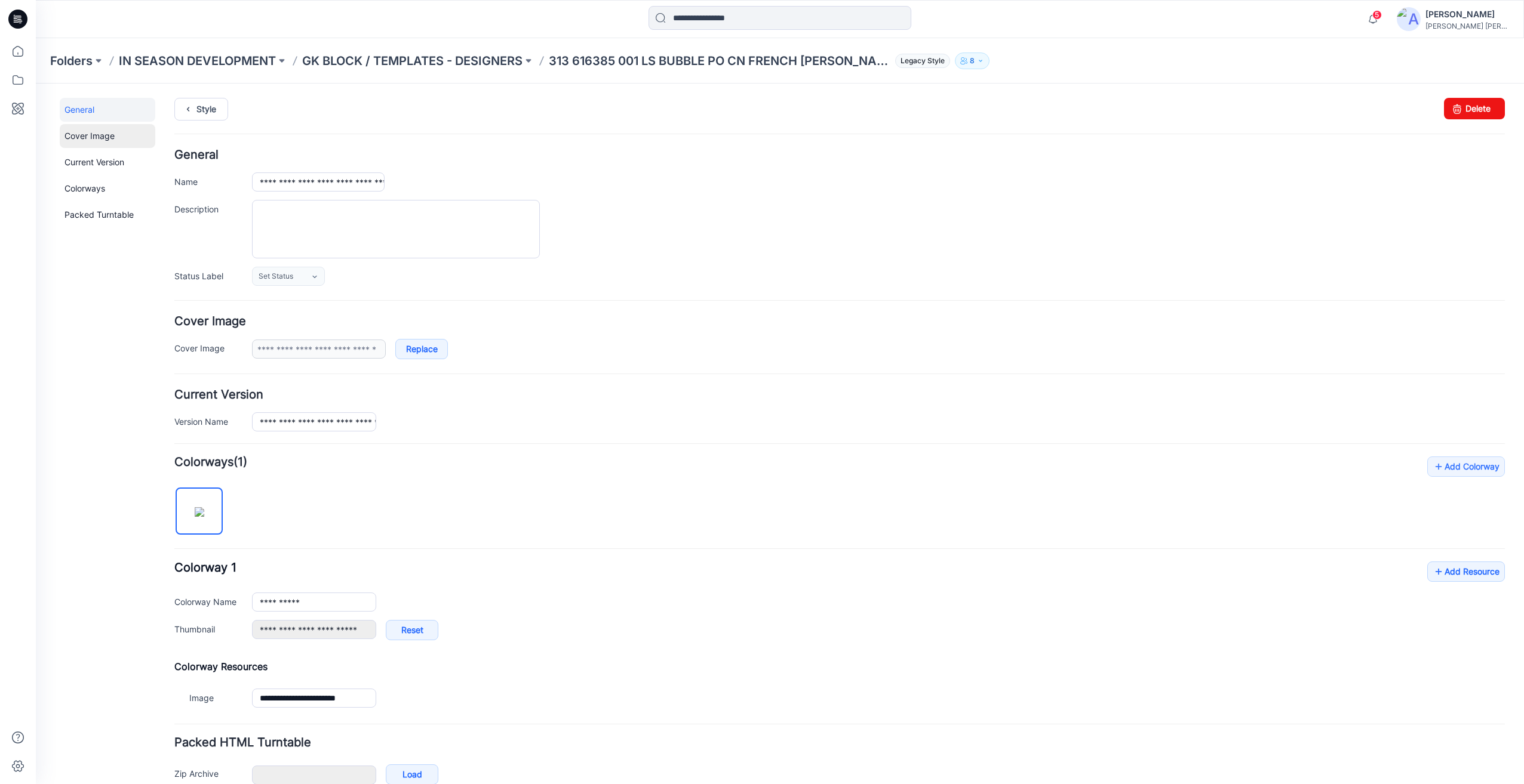
click at [74, 141] on link "Cover Image" at bounding box center [107, 136] width 95 height 24
click at [92, 166] on link "Current Version" at bounding box center [107, 162] width 95 height 24
click at [90, 218] on link "Packed Turntable" at bounding box center [107, 215] width 95 height 24
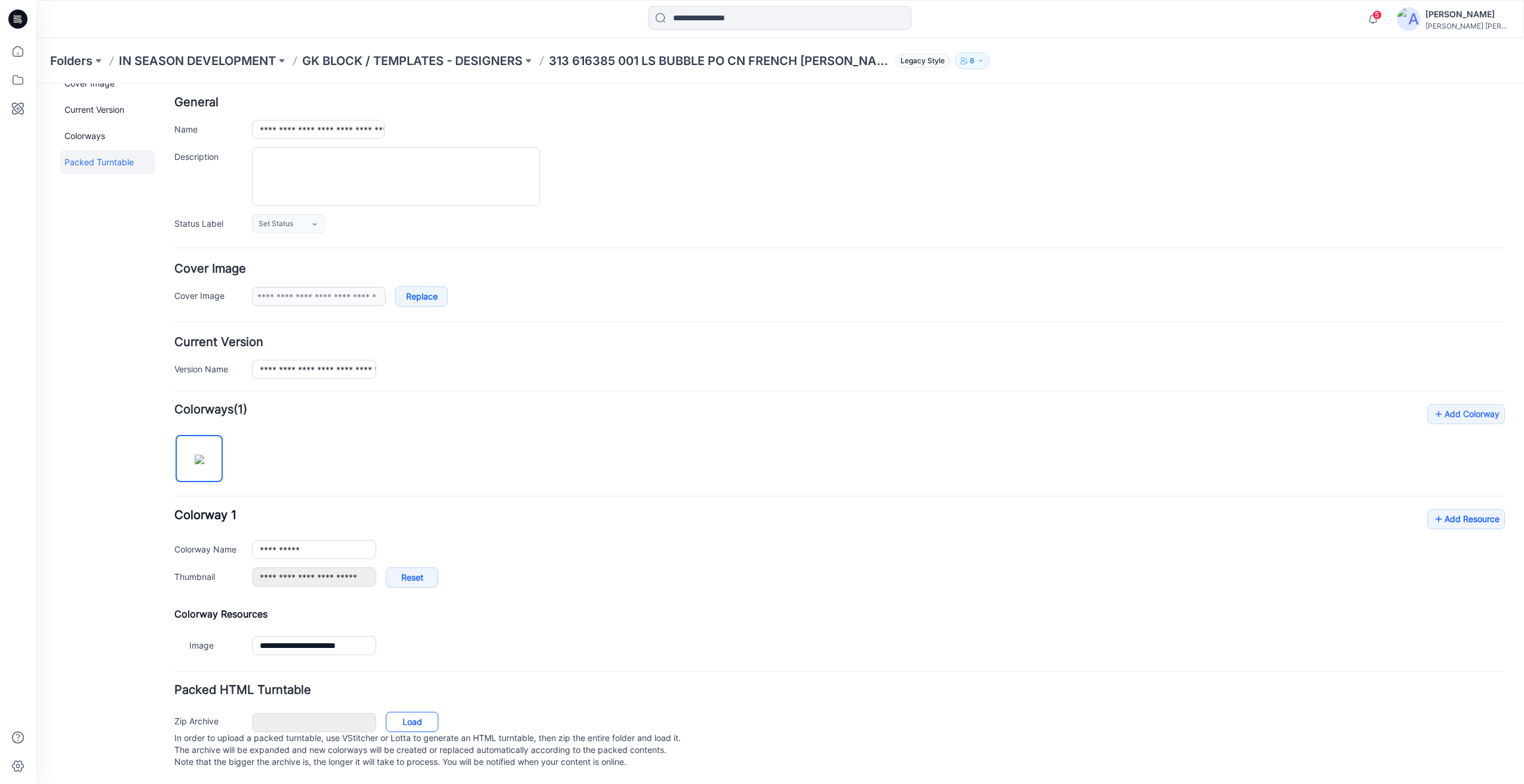
click at [408, 712] on link "Load" at bounding box center [412, 722] width 52 height 21
click at [1432, 512] on icon at bounding box center [1438, 520] width 12 height 19
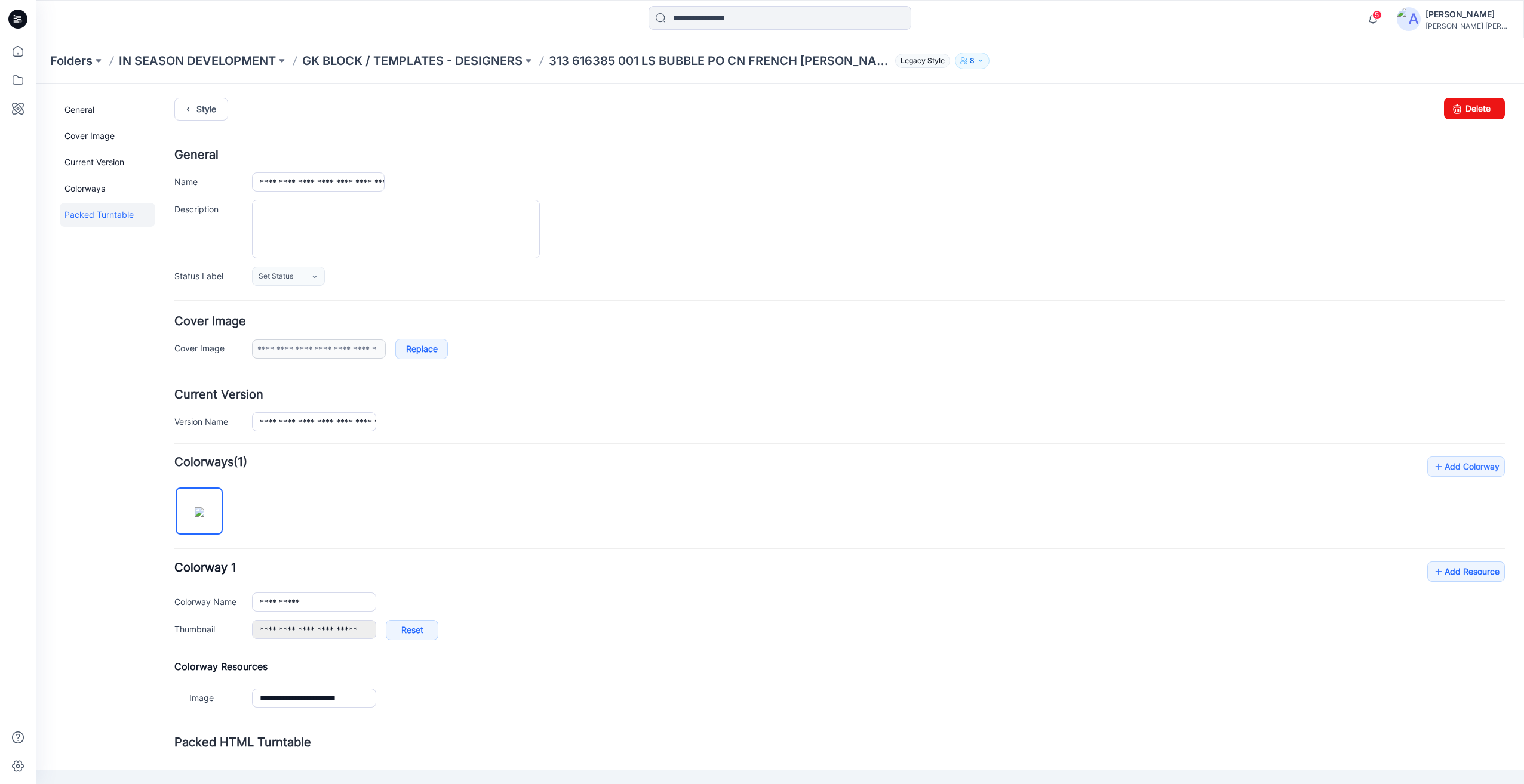
click at [1023, 538] on div "**********" at bounding box center [840, 585] width 1331 height 256
click at [624, 316] on h4 "Cover Image" at bounding box center [840, 322] width 1331 height 11
click at [374, 57] on p "GK BLOCK / TEMPLATES - DESIGNERS" at bounding box center [412, 60] width 220 height 17
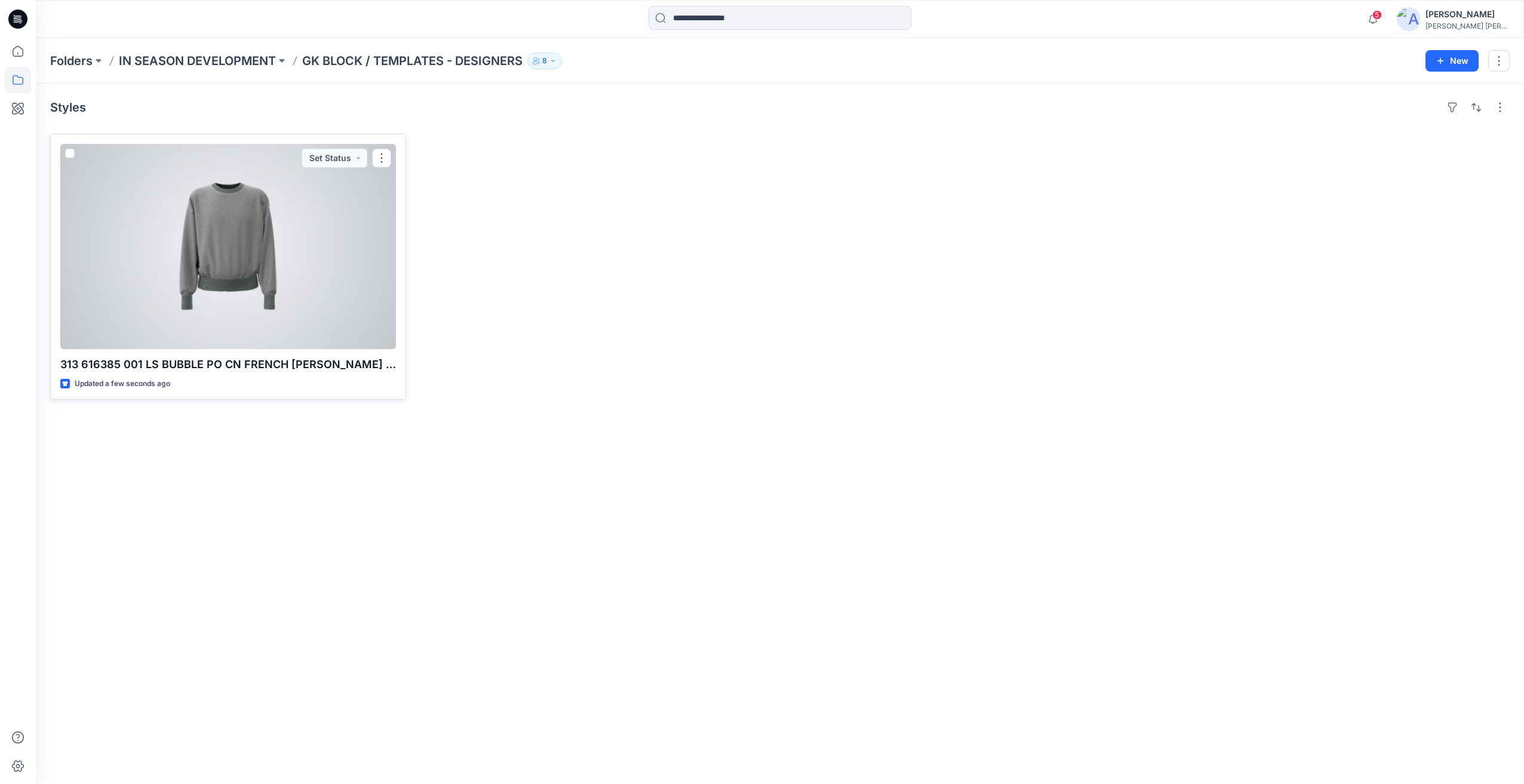
click at [247, 246] on div at bounding box center [228, 246] width 335 height 205
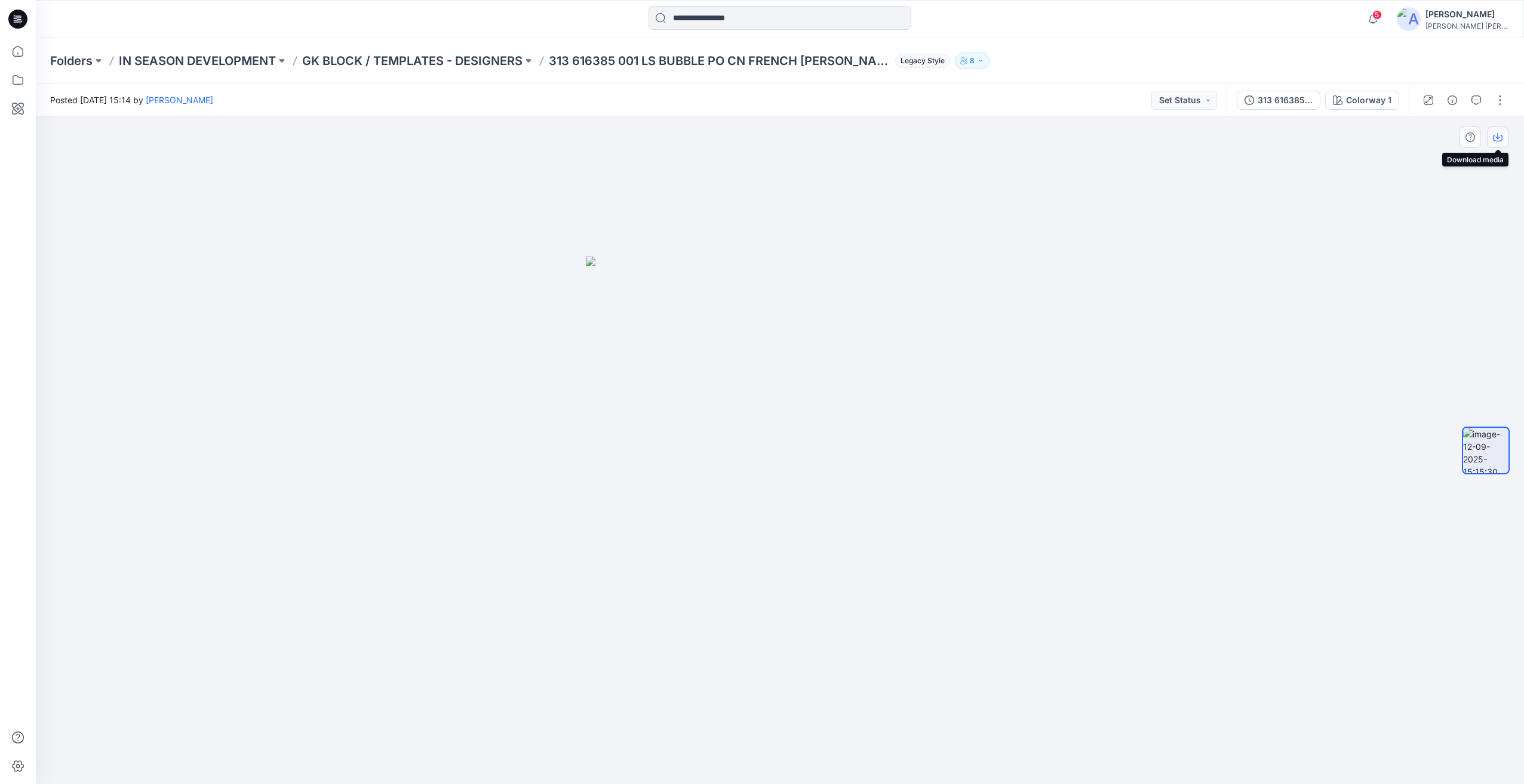
click at [1499, 136] on icon "button" at bounding box center [1497, 137] width 9 height 9
click at [1181, 34] on div "5 Notifications Your style 312B26379-3D-PROTO-FALL26 is ready 1 new Colorways 2…" at bounding box center [779, 19] width 1488 height 38
click at [470, 58] on p "GK BLOCK / TEMPLATES - DESIGNERS" at bounding box center [412, 60] width 220 height 17
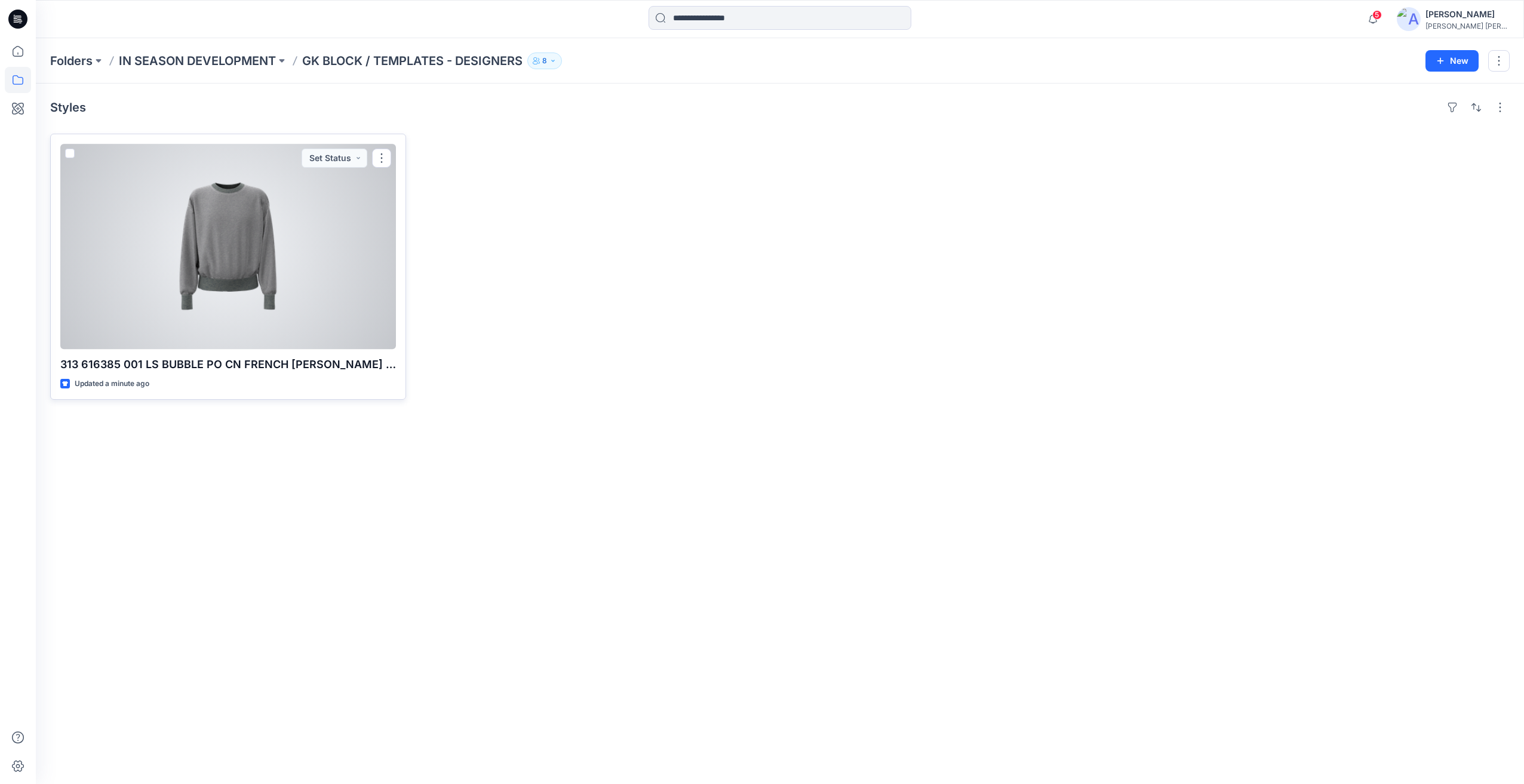
click at [223, 300] on div at bounding box center [228, 246] width 335 height 205
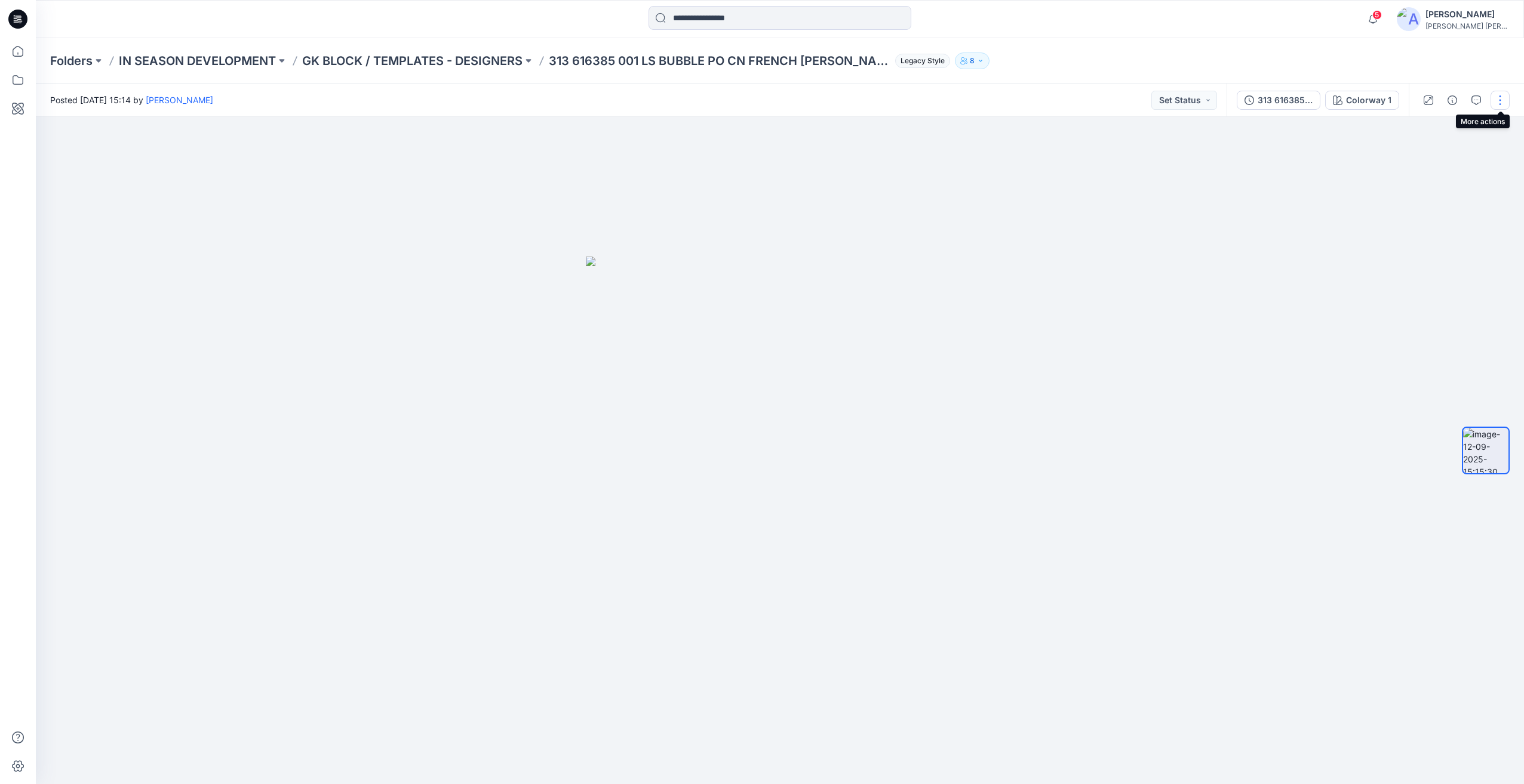
click at [1499, 102] on button "button" at bounding box center [1500, 100] width 19 height 19
click at [1408, 124] on icon "button" at bounding box center [1407, 127] width 7 height 7
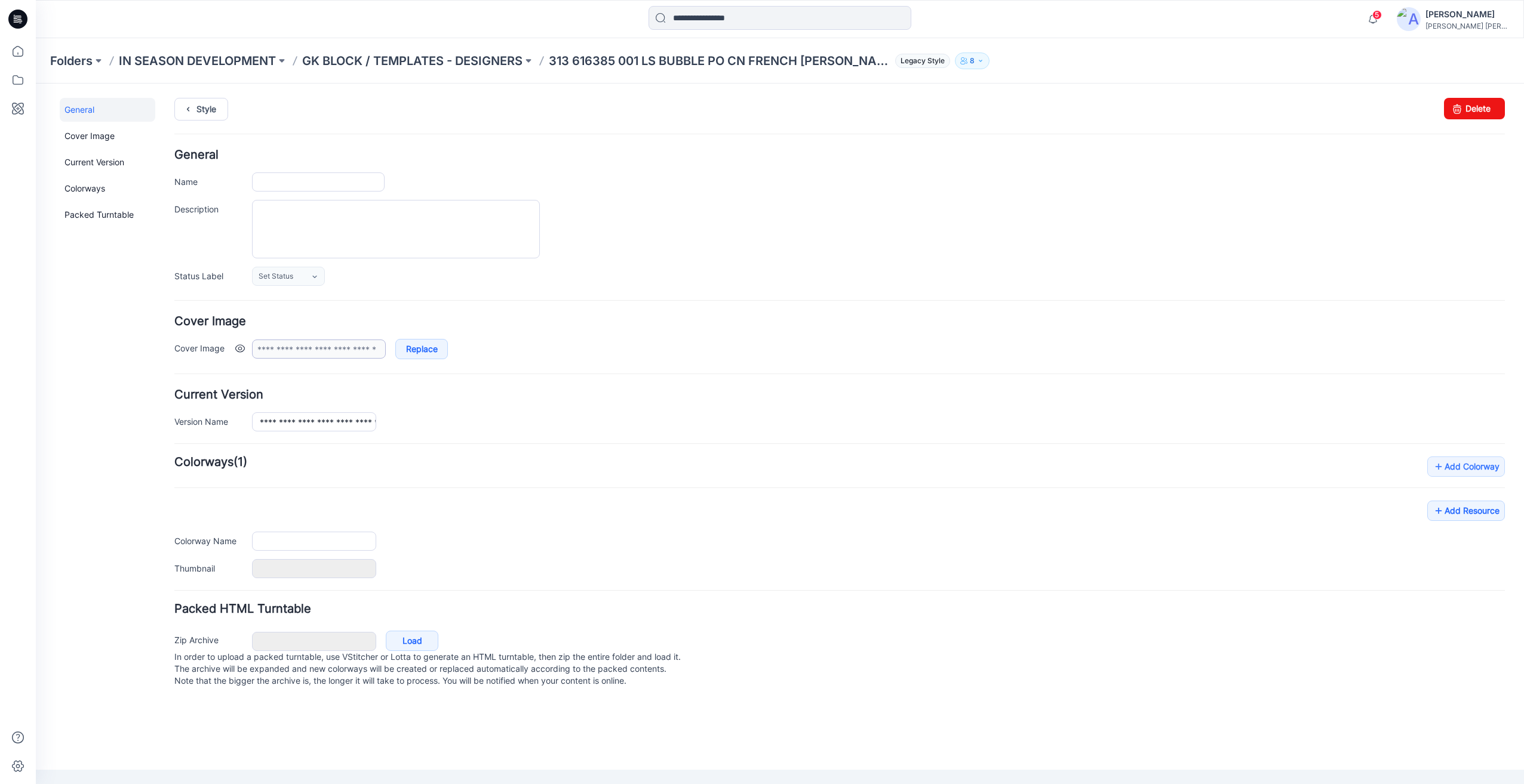
type input "**********"
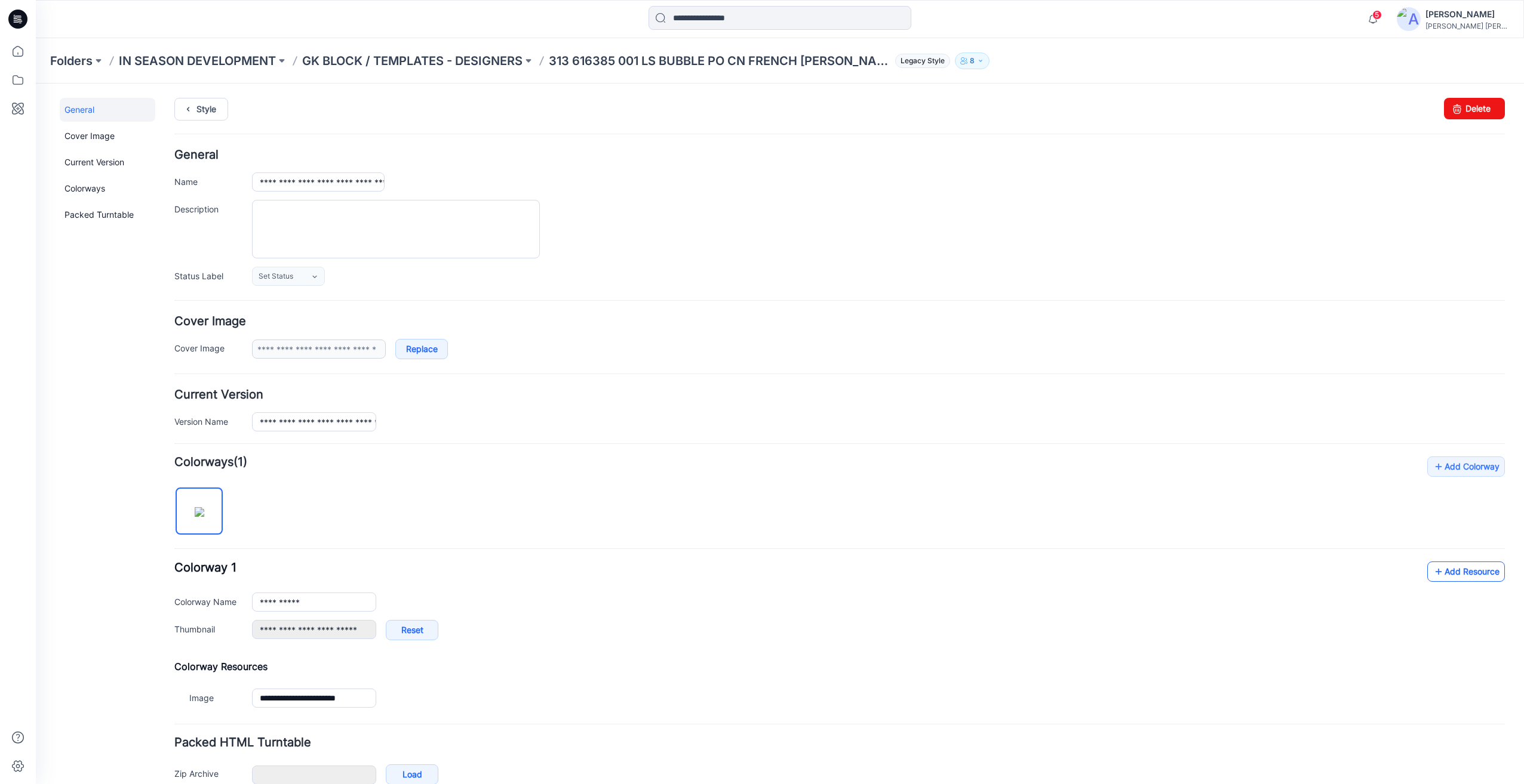
click at [1442, 569] on link "Add Resource" at bounding box center [1466, 571] width 77 height 21
click at [420, 64] on p "GK BLOCK / TEMPLATES - DESIGNERS" at bounding box center [412, 60] width 220 height 17
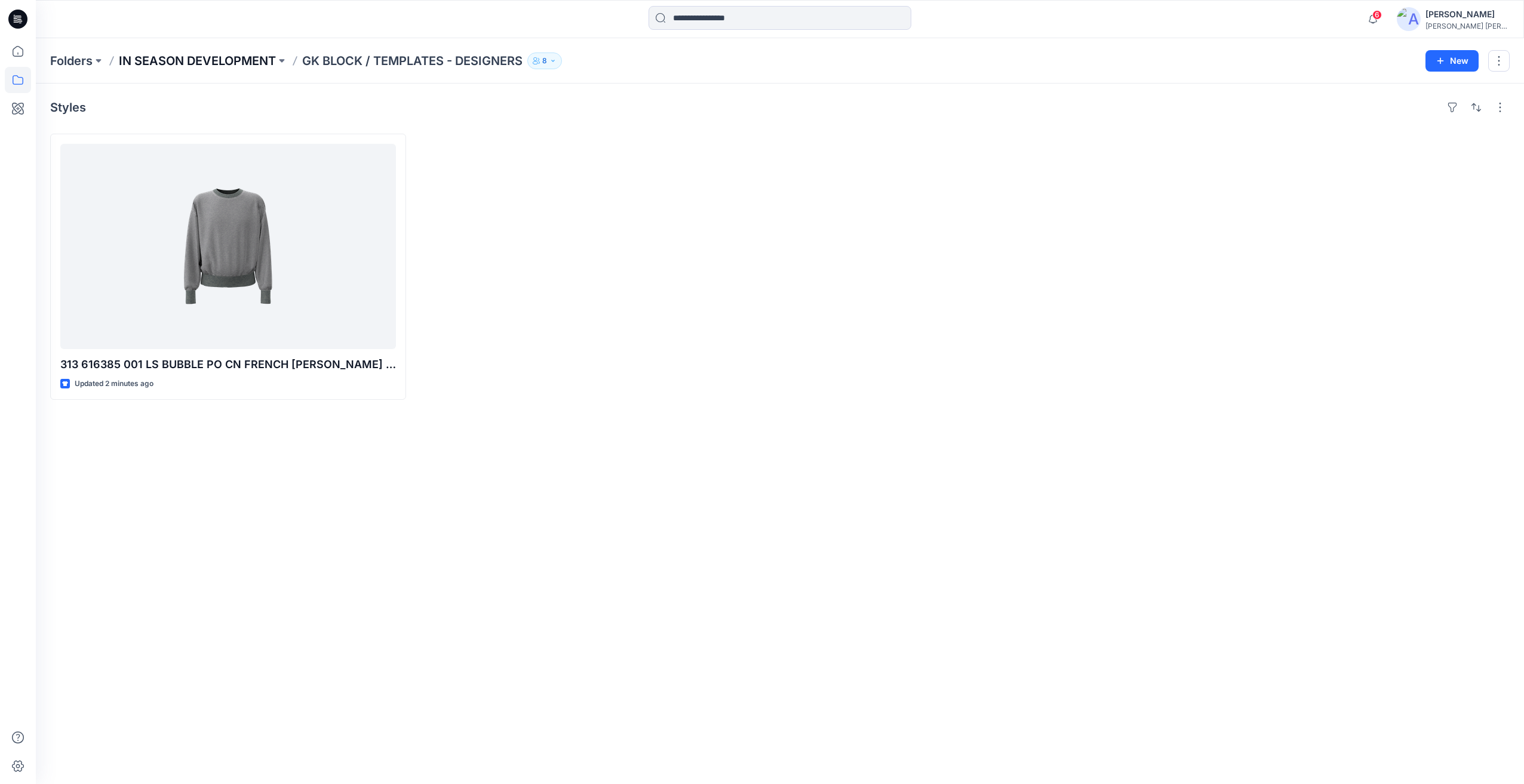
click at [247, 61] on p "IN SEASON DEVELOPMENT" at bounding box center [198, 60] width 157 height 17
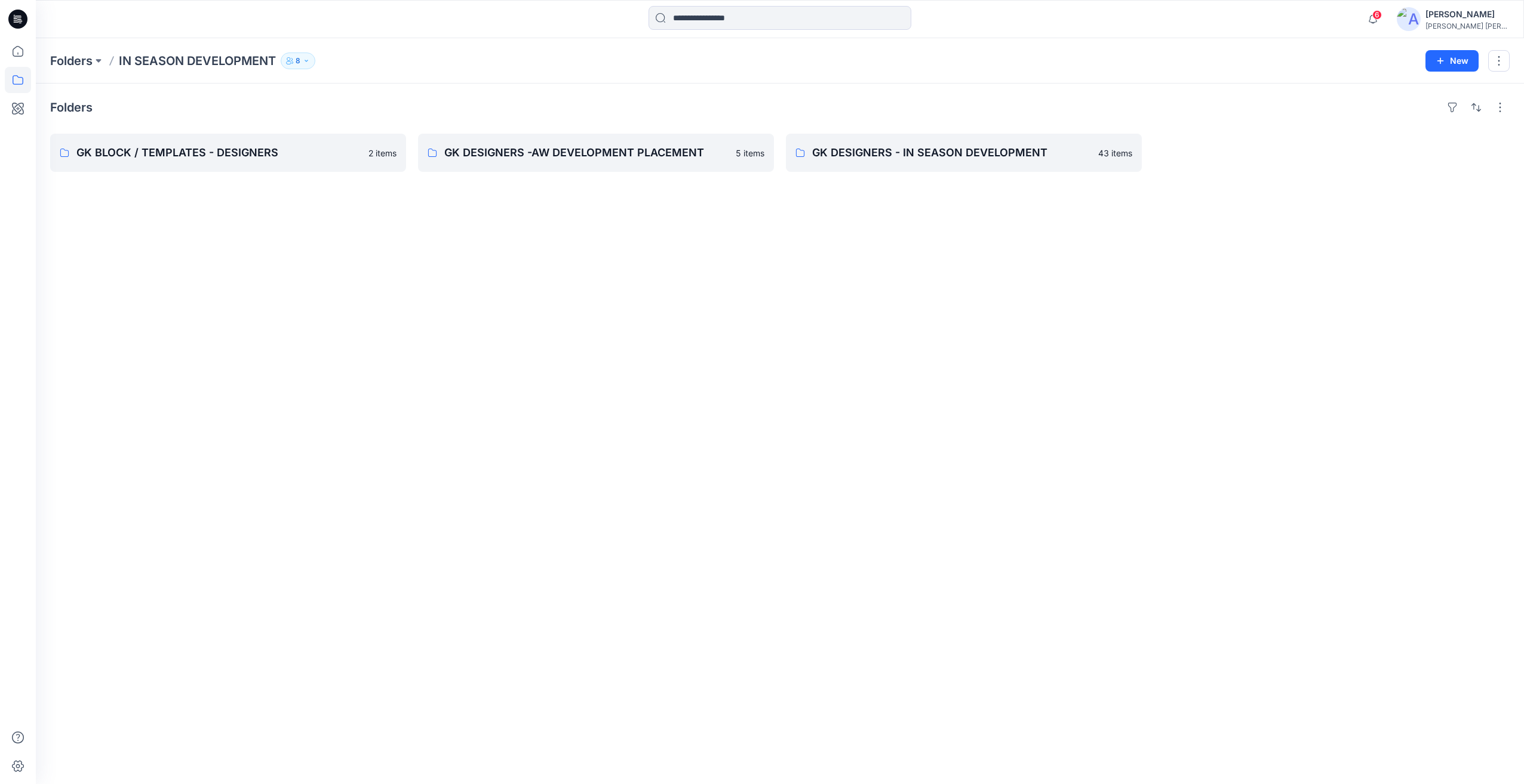
click at [307, 63] on icon "button" at bounding box center [306, 60] width 7 height 7
click at [437, 93] on button "Manage Users" at bounding box center [442, 95] width 19 height 19
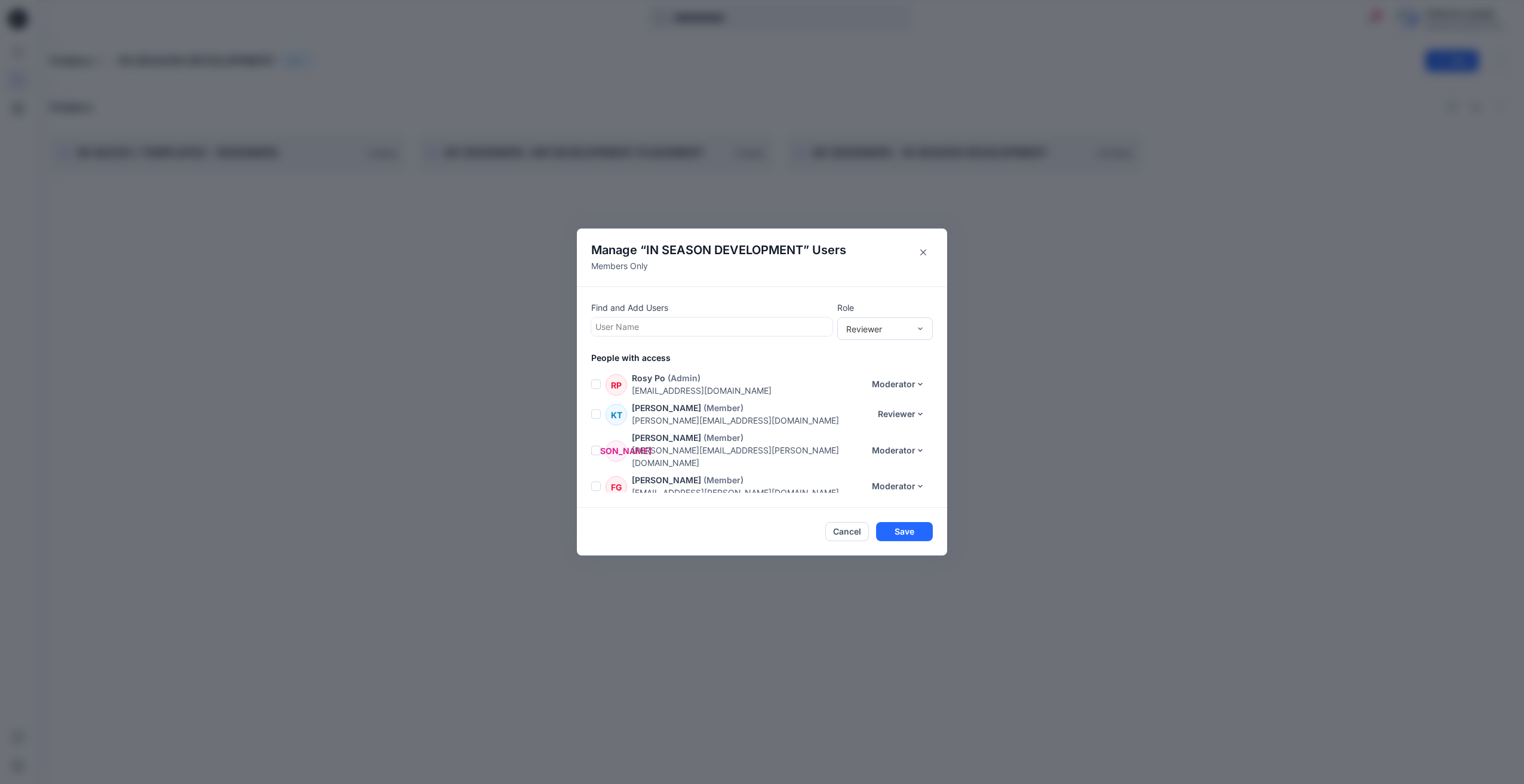
scroll to position [115, 0]
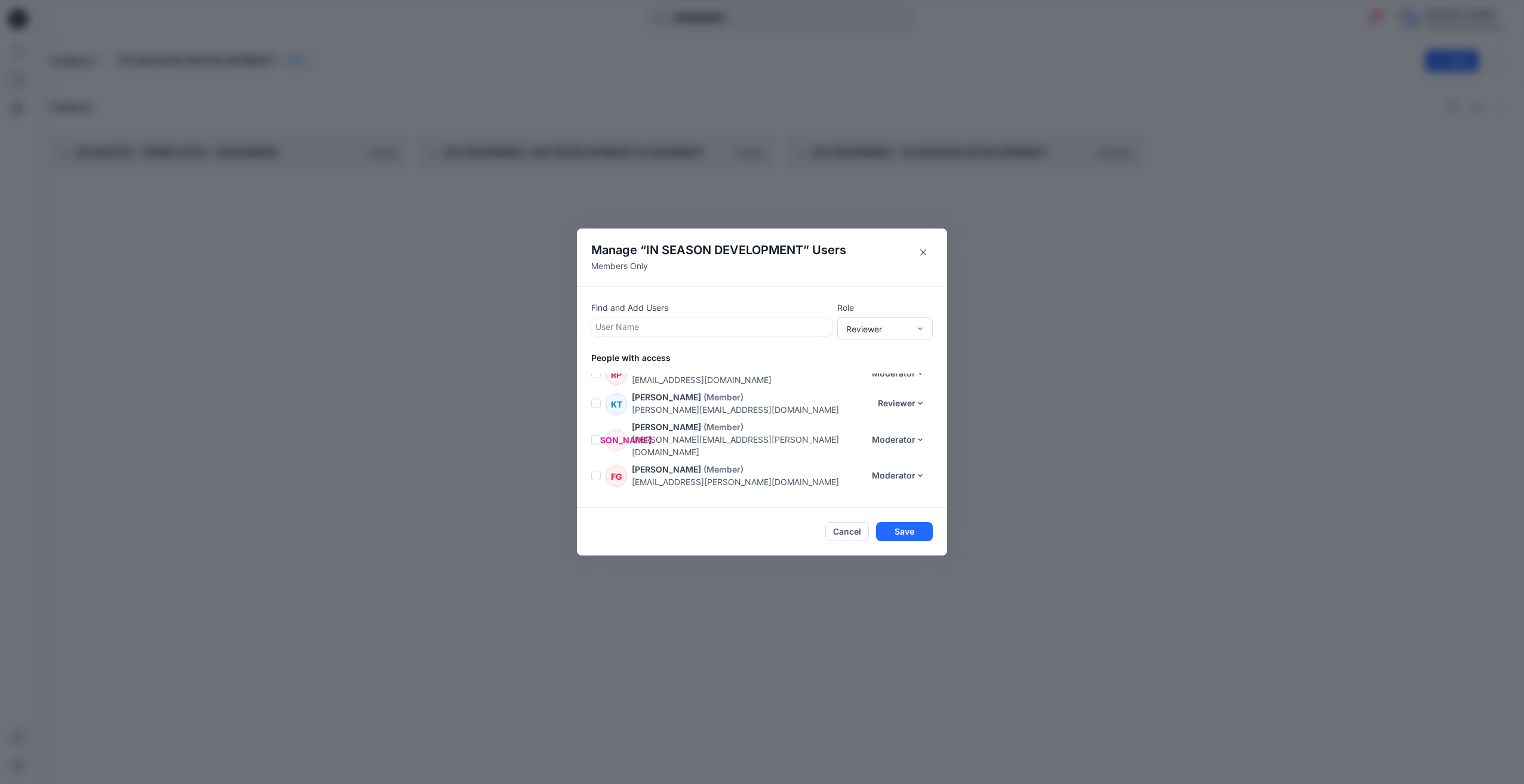
click at [594, 471] on span at bounding box center [596, 476] width 9 height 9
click at [861, 314] on icon "button" at bounding box center [857, 315] width 7 height 7
type input "*"
click at [922, 528] on button "Save" at bounding box center [904, 532] width 57 height 19
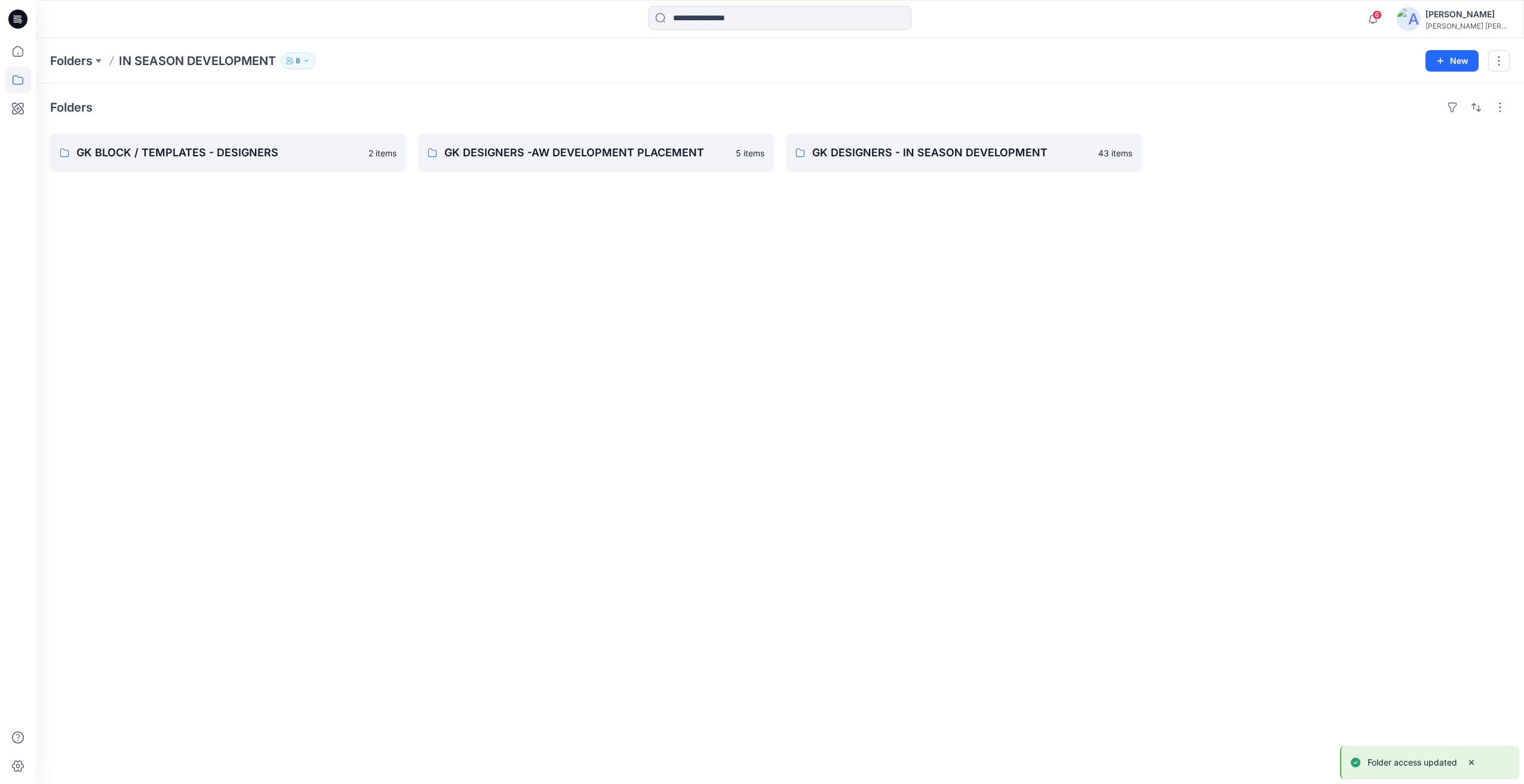
scroll to position [86, 0]
click at [301, 60] on button "7" at bounding box center [297, 60] width 34 height 17
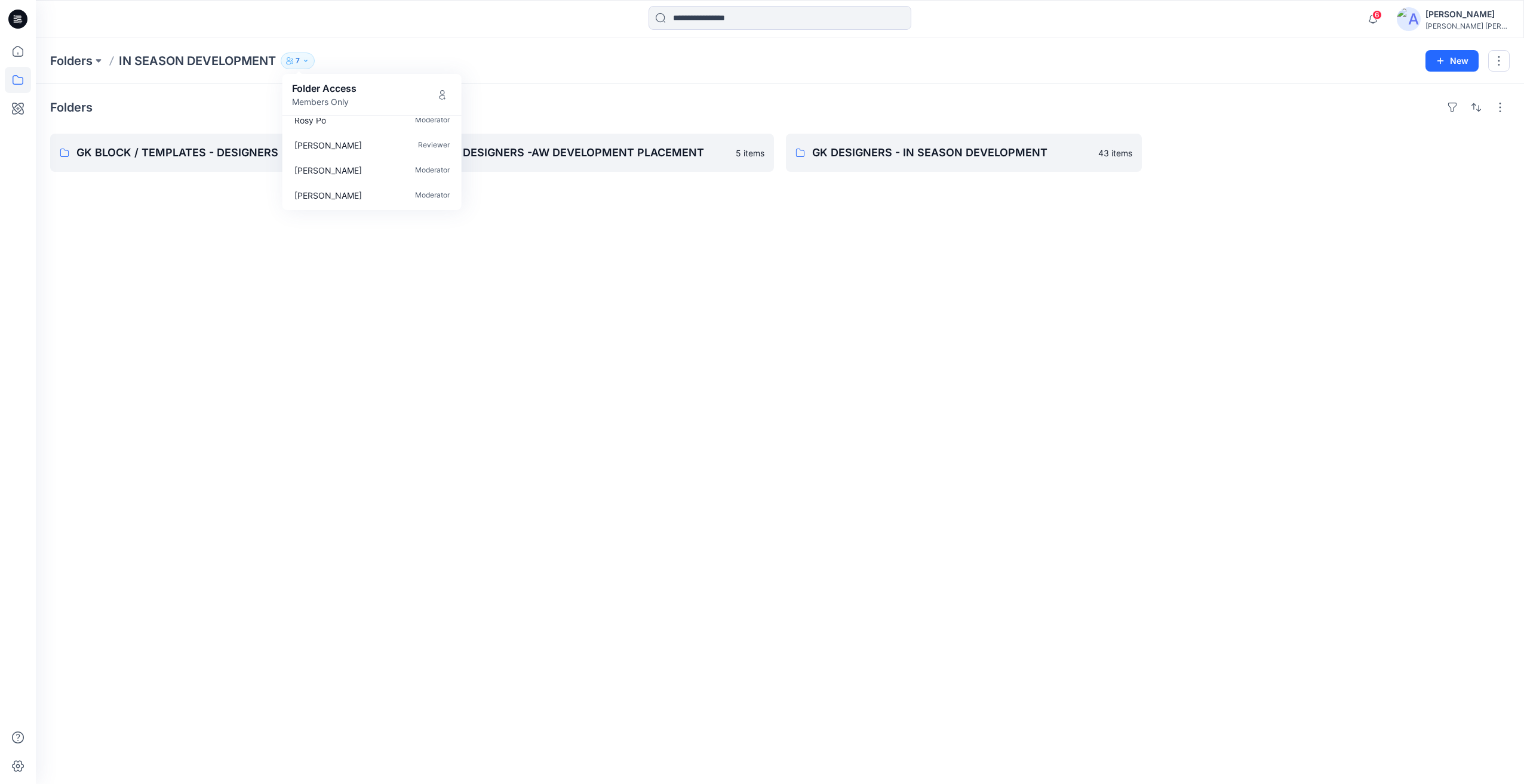
click at [306, 348] on div "Folders GK BLOCK / TEMPLATES - DESIGNERS 2 items GK DESIGNERS -AW DEVELOPMENT P…" at bounding box center [779, 434] width 1488 height 700
click at [311, 60] on button "7" at bounding box center [297, 60] width 34 height 17
click at [656, 312] on div "Folders GK BLOCK / TEMPLATES - DESIGNERS 2 items GK DESIGNERS -AW DEVELOPMENT P…" at bounding box center [779, 434] width 1488 height 700
click at [303, 57] on icon "button" at bounding box center [306, 60] width 7 height 7
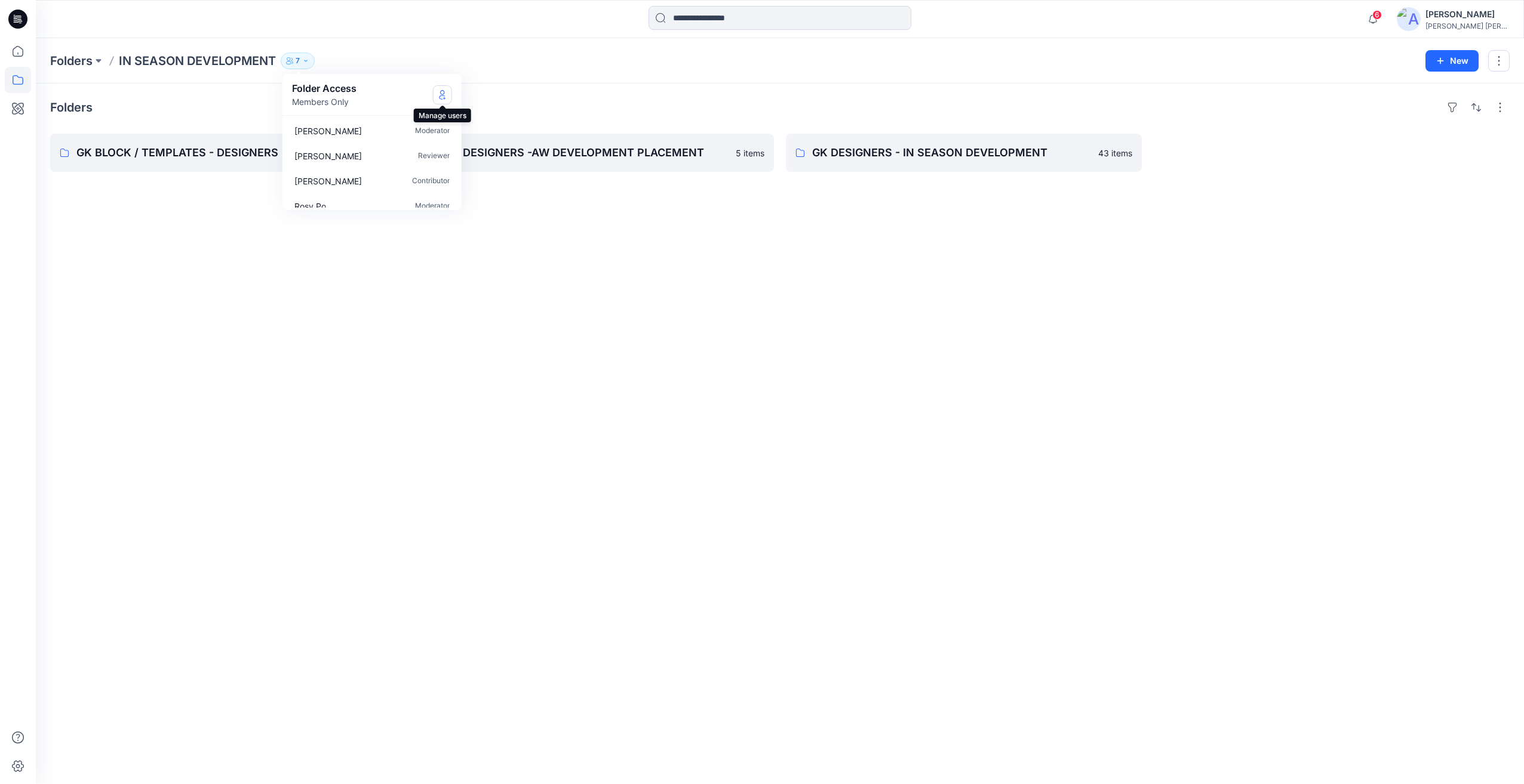
click at [442, 95] on icon "Manage Users" at bounding box center [442, 97] width 6 height 5
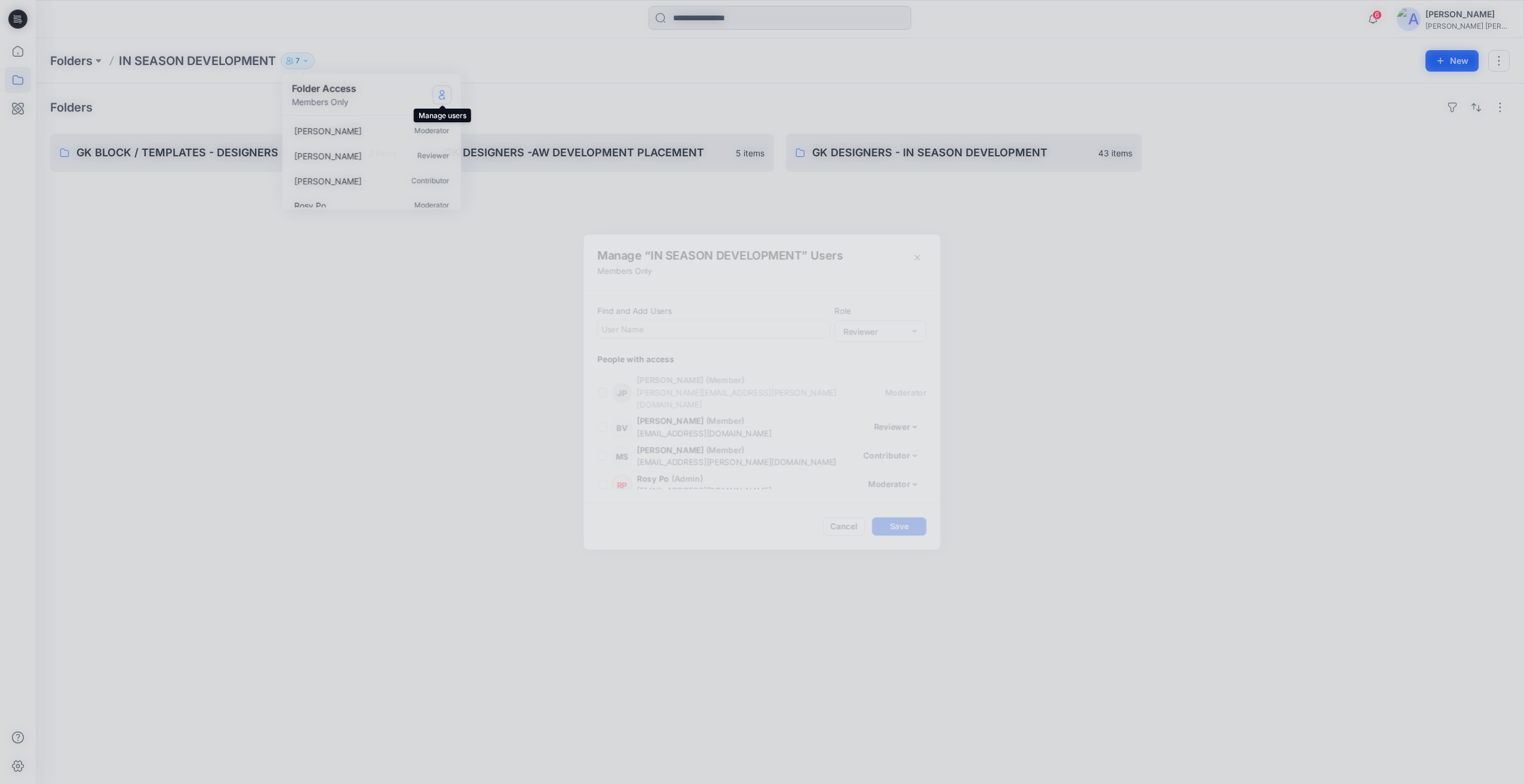
scroll to position [85, 0]
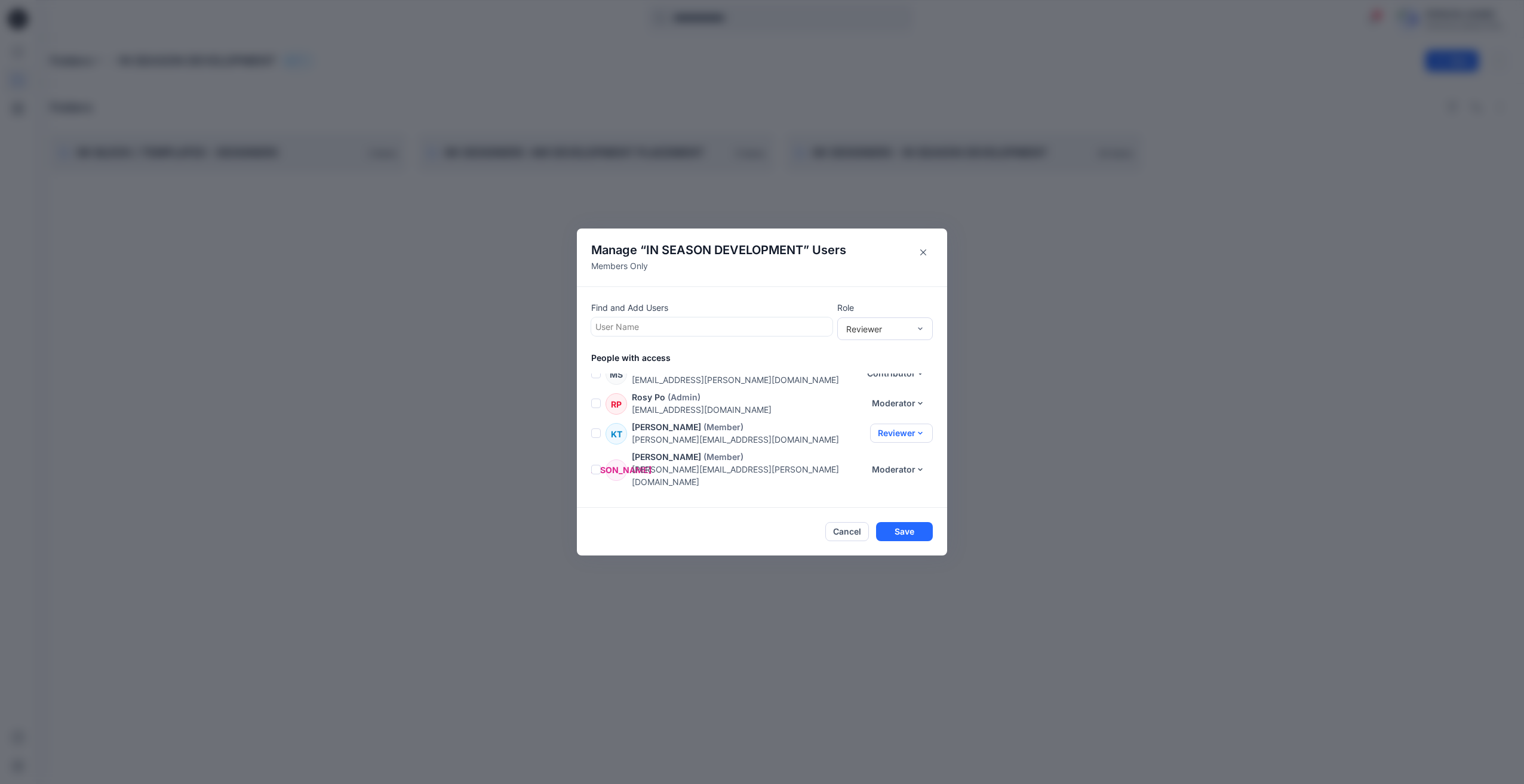
click at [917, 424] on button "Reviewer" at bounding box center [901, 433] width 63 height 19
click at [885, 492] on button "Moderator" at bounding box center [889, 492] width 79 height 22
click at [900, 535] on button "Save" at bounding box center [904, 532] width 57 height 19
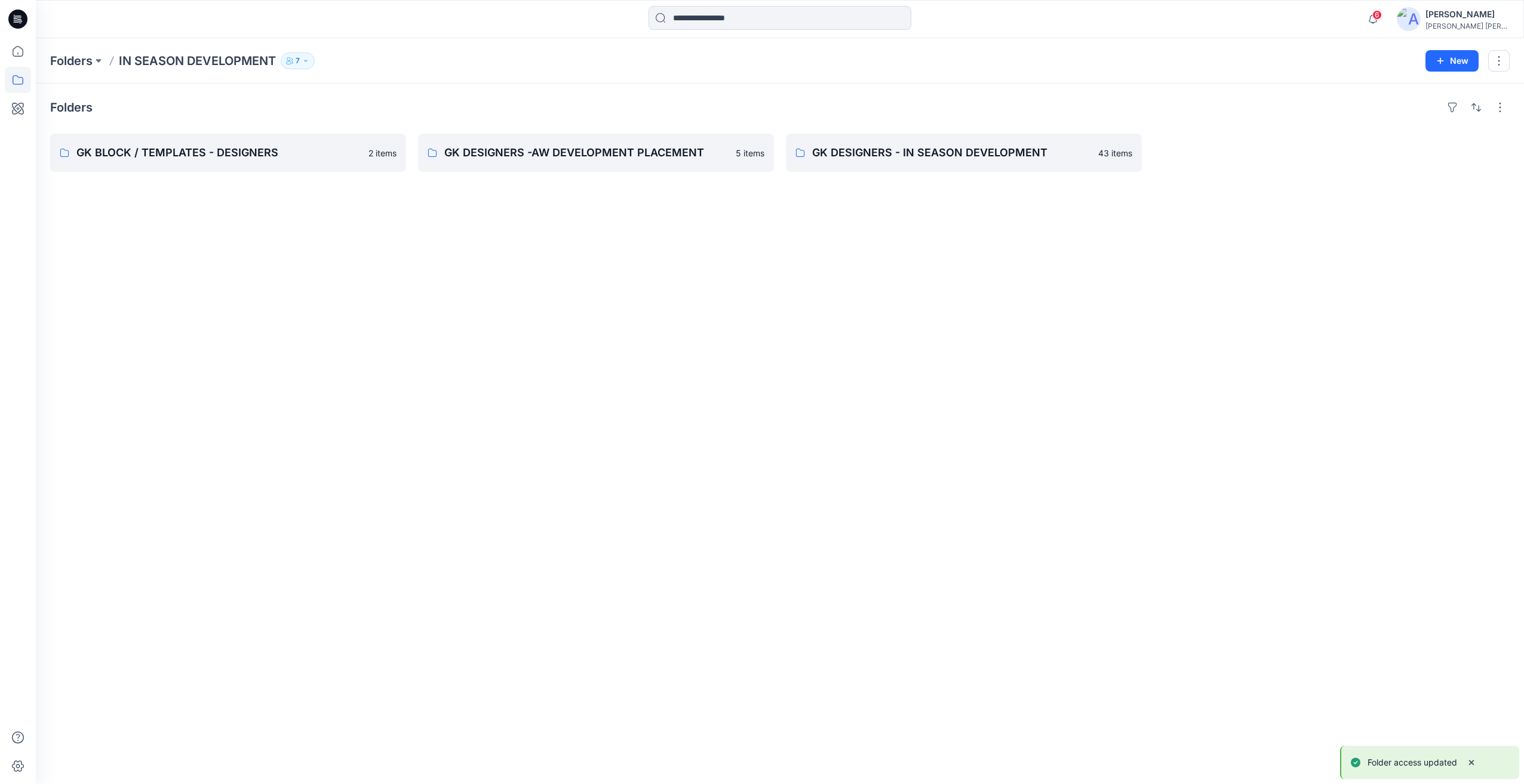
click at [307, 60] on icon "button" at bounding box center [305, 60] width 3 height 2
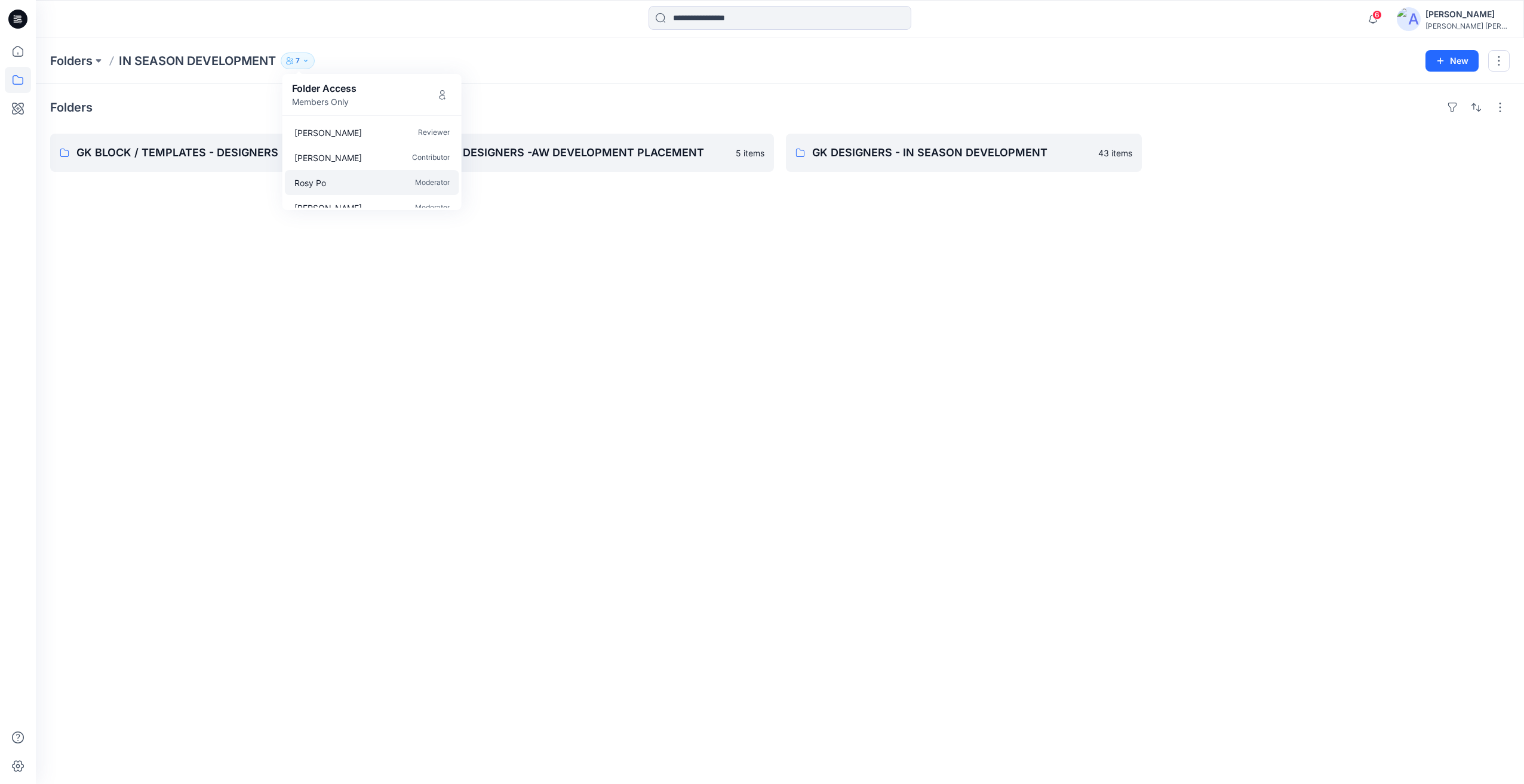
scroll to position [60, 0]
click at [516, 321] on div "Folders GK BLOCK / TEMPLATES - DESIGNERS 2 items GK DESIGNERS -AW DEVELOPMENT P…" at bounding box center [779, 434] width 1488 height 700
click at [162, 151] on p "GK BLOCK / TEMPLATES - DESIGNERS" at bounding box center [227, 153] width 301 height 17
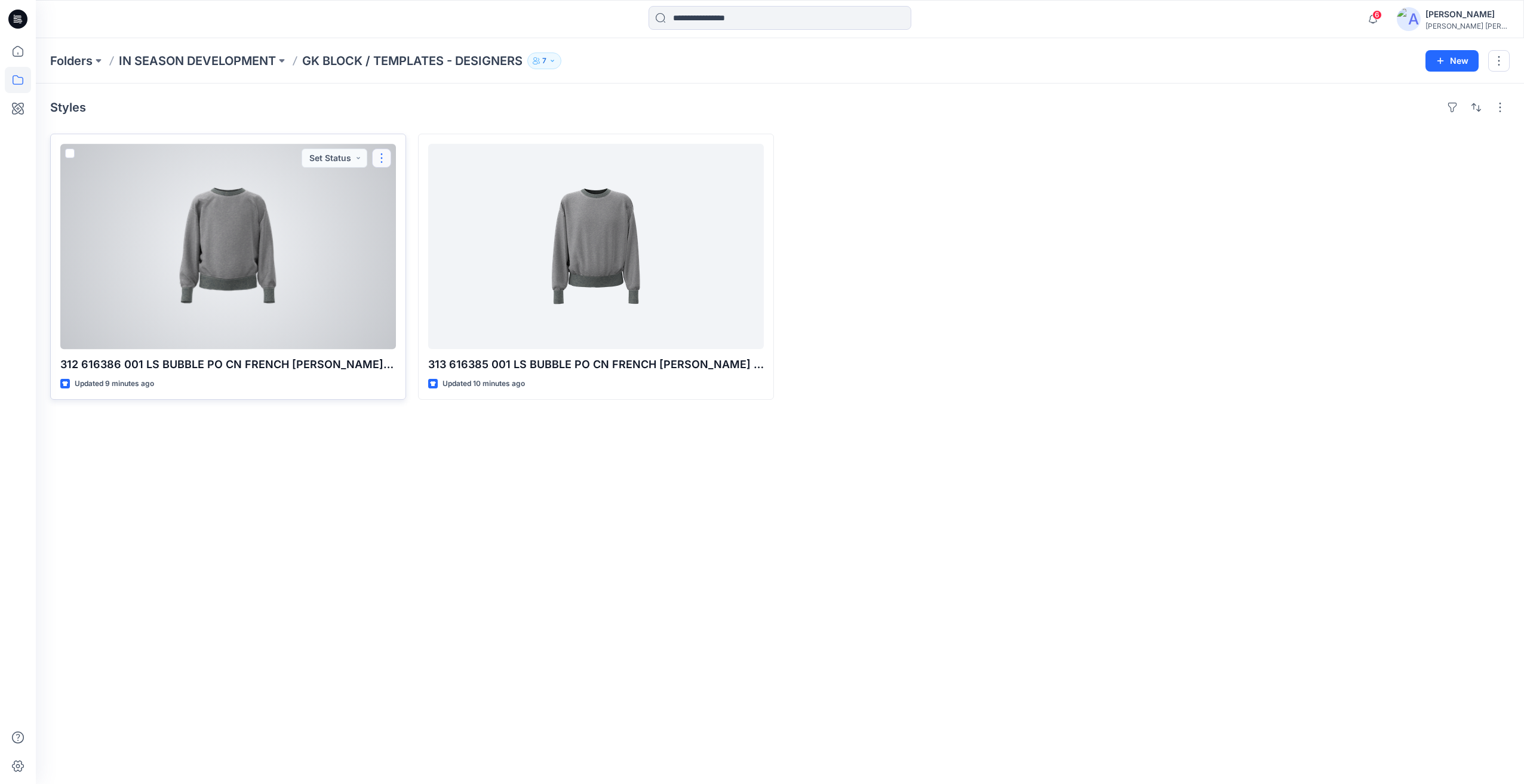
click at [380, 154] on button "button" at bounding box center [382, 158] width 19 height 19
click at [358, 156] on button "Set Status" at bounding box center [334, 158] width 65 height 19
click at [326, 210] on p "IN PROGRESS FOR VALIDATION" at bounding box center [317, 213] width 67 height 16
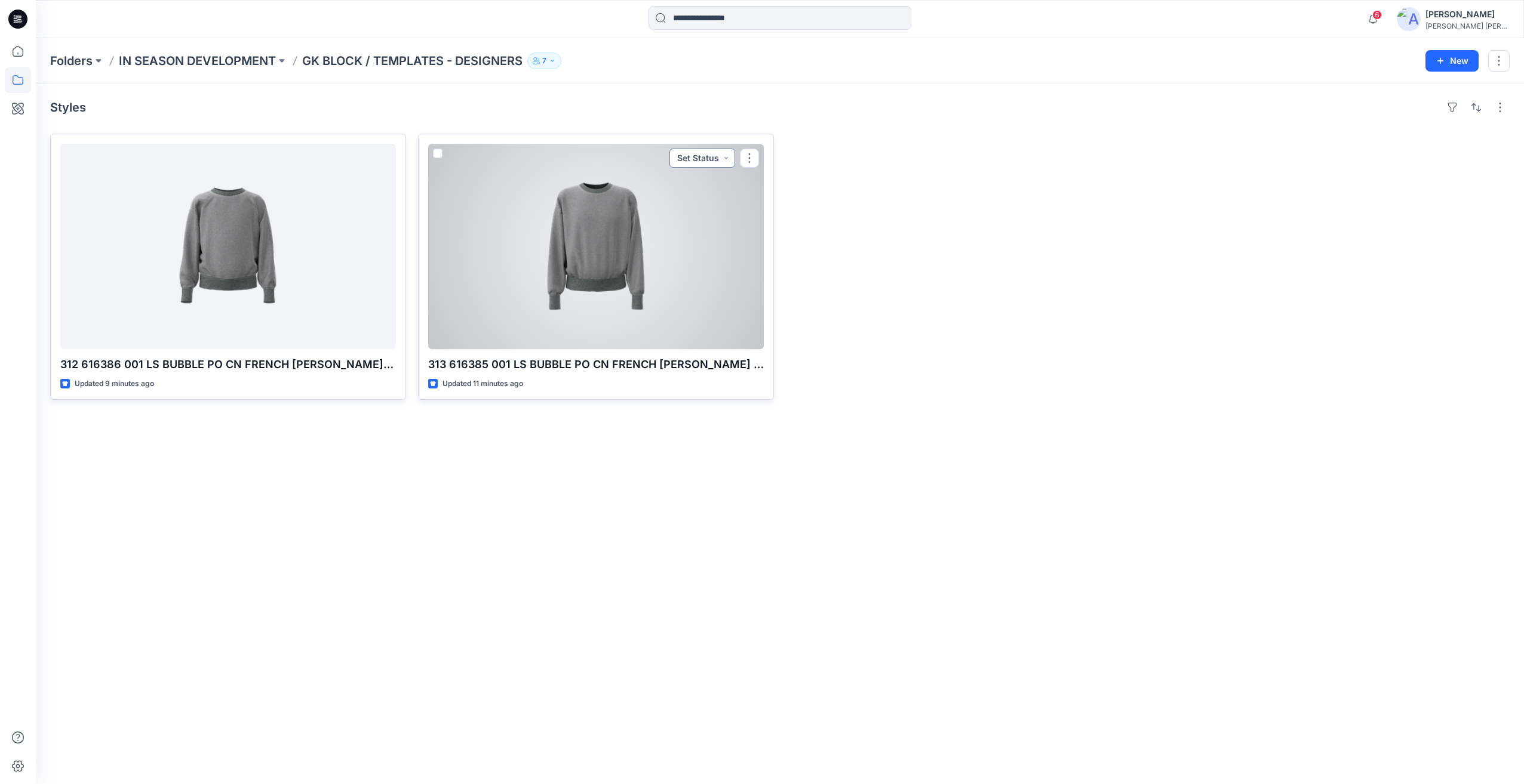
click at [726, 160] on button "Set Status" at bounding box center [702, 158] width 65 height 19
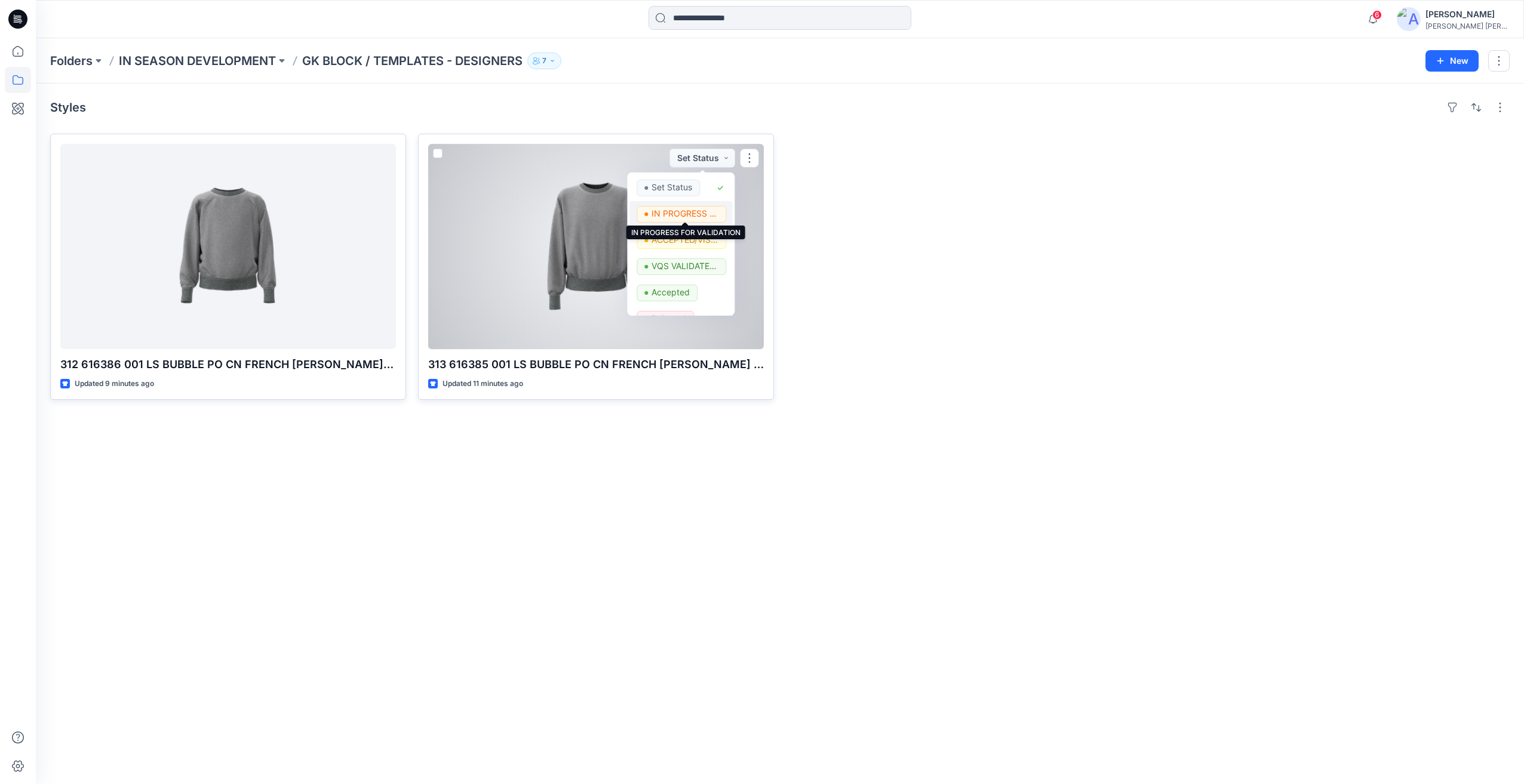
click at [681, 209] on p "IN PROGRESS FOR VALIDATION" at bounding box center [685, 213] width 67 height 16
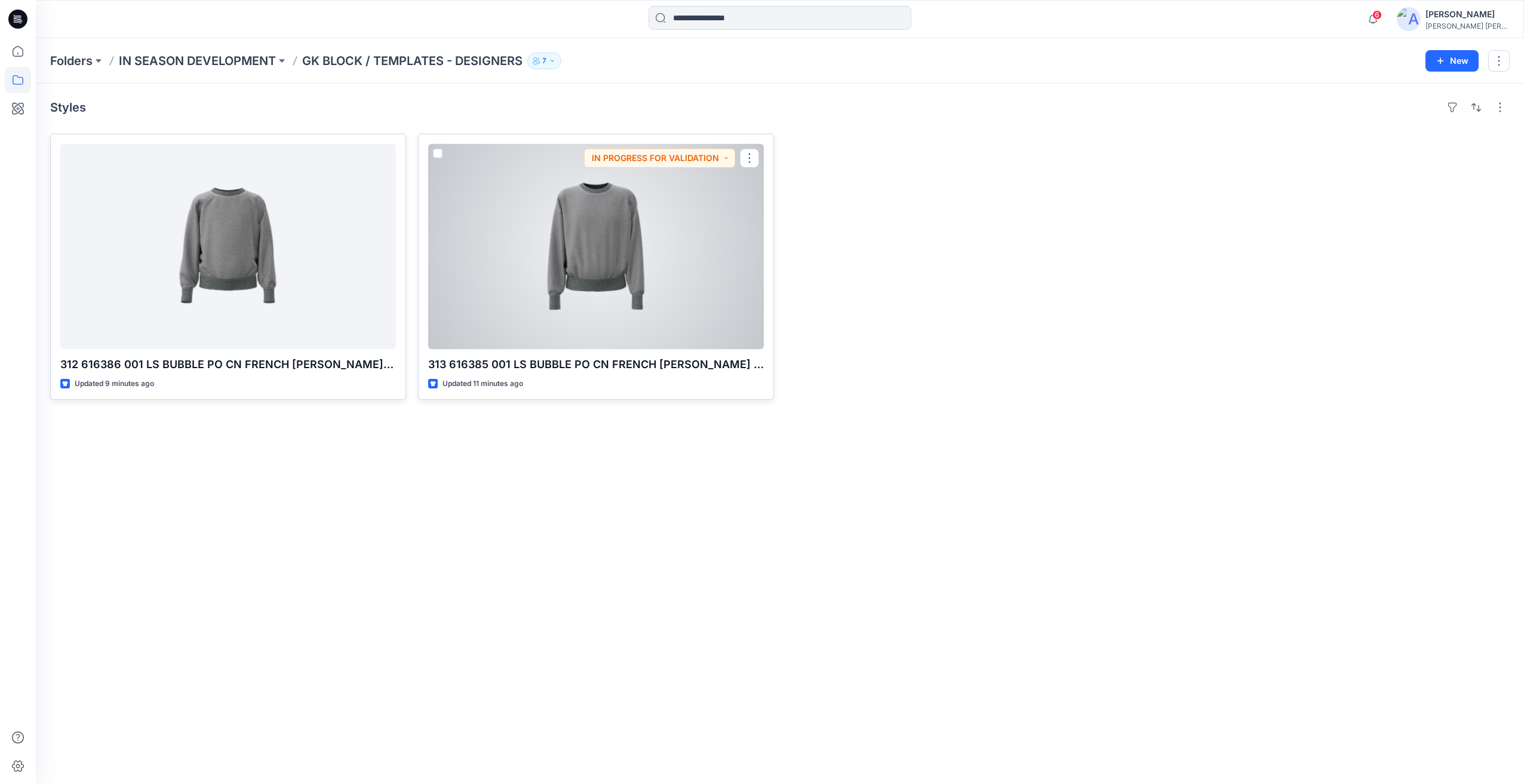
click at [1008, 202] on div at bounding box center [963, 267] width 356 height 266
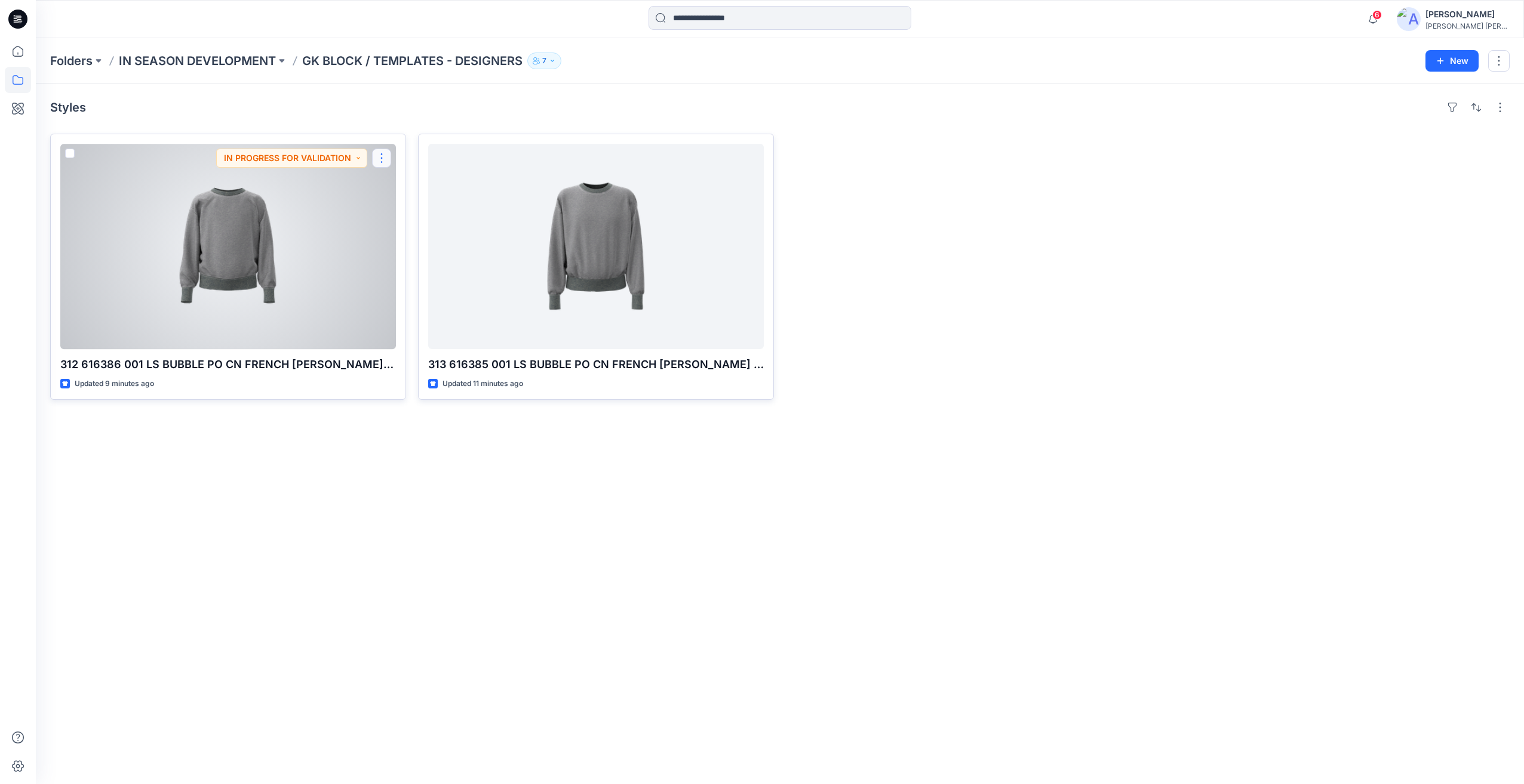
click at [385, 155] on button "button" at bounding box center [382, 158] width 19 height 19
click at [403, 184] on p "Edit" at bounding box center [403, 185] width 15 height 12
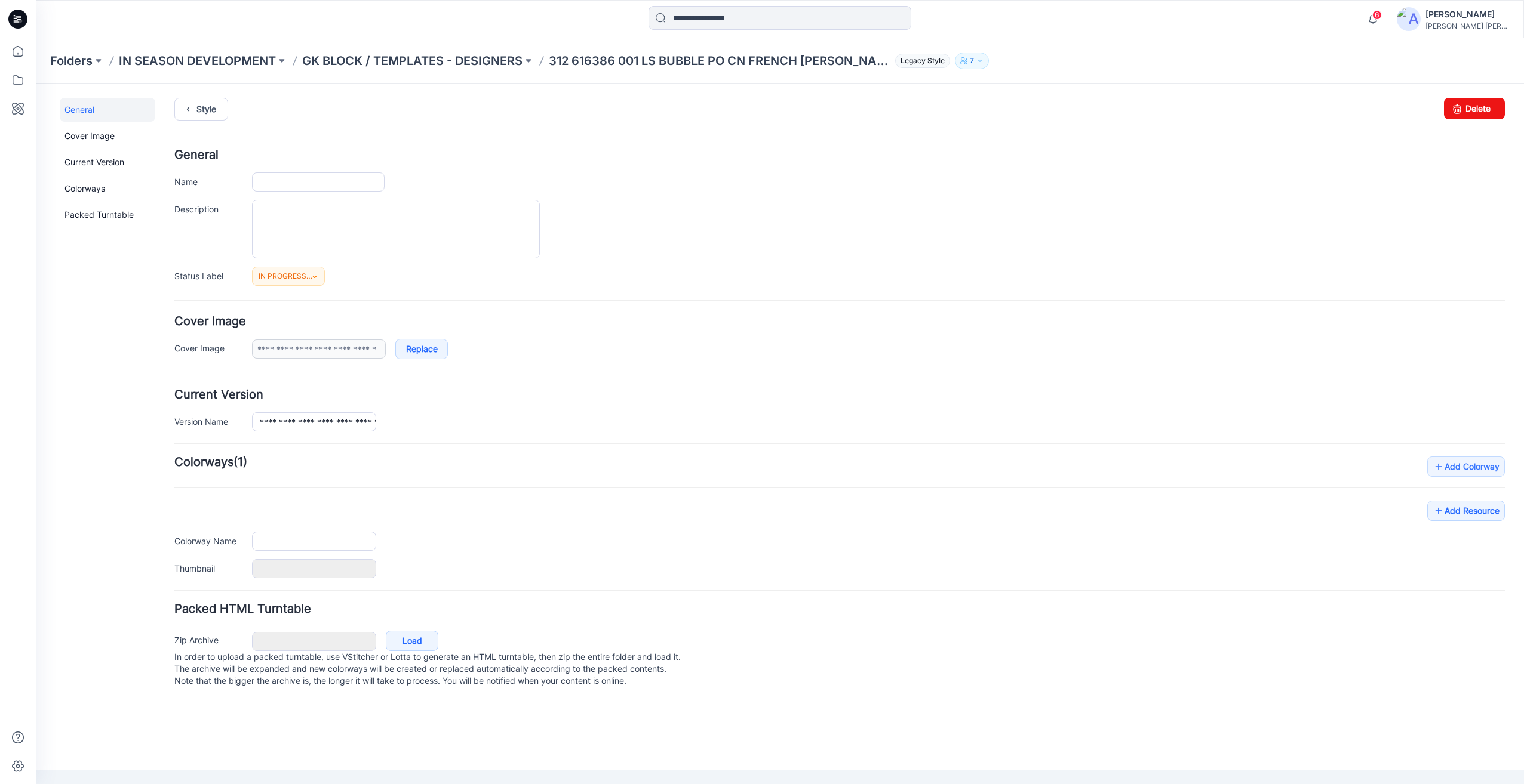
type input "**********"
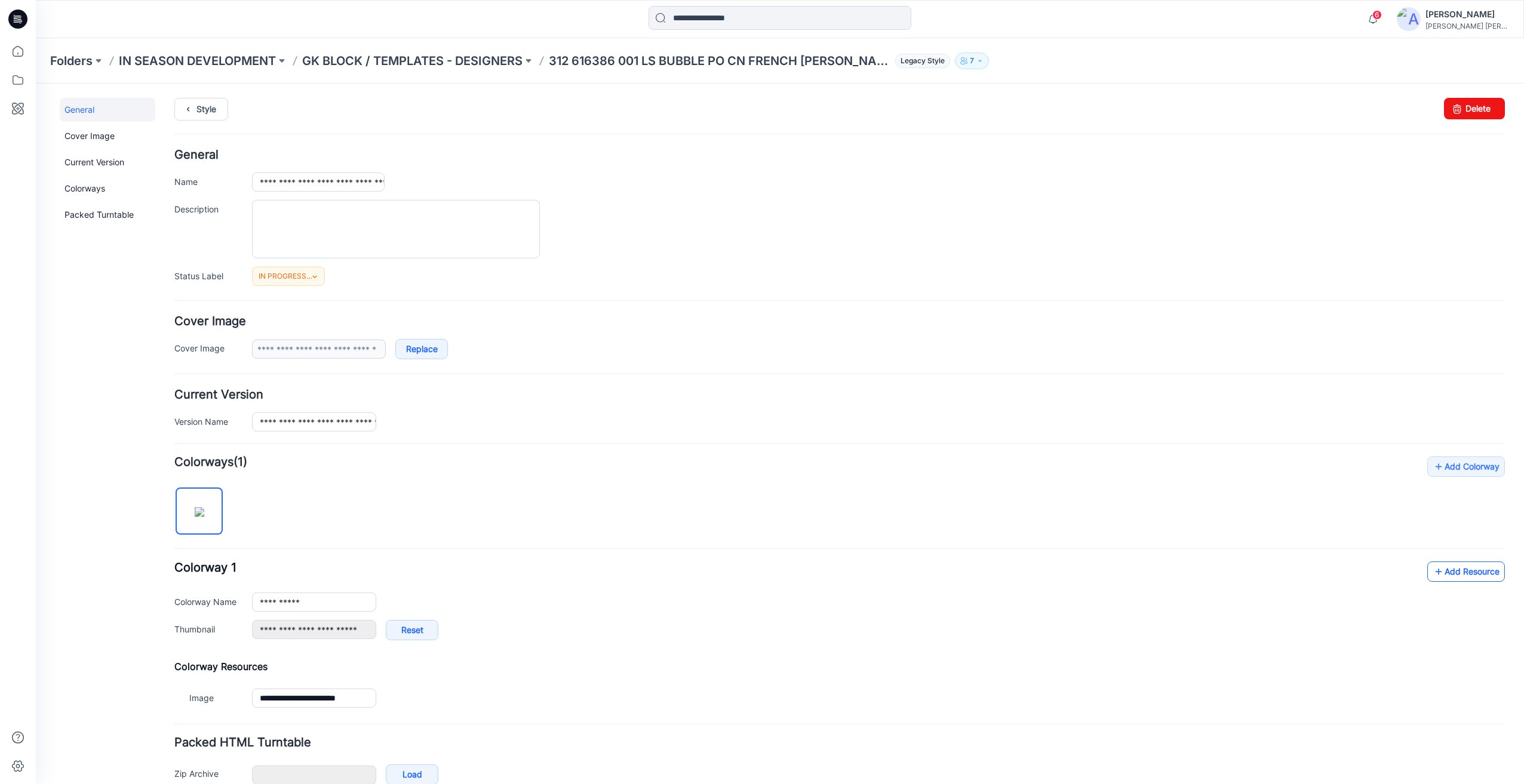
click at [1446, 570] on link "Add Resource" at bounding box center [1466, 571] width 77 height 21
